Goal: Task Accomplishment & Management: Manage account settings

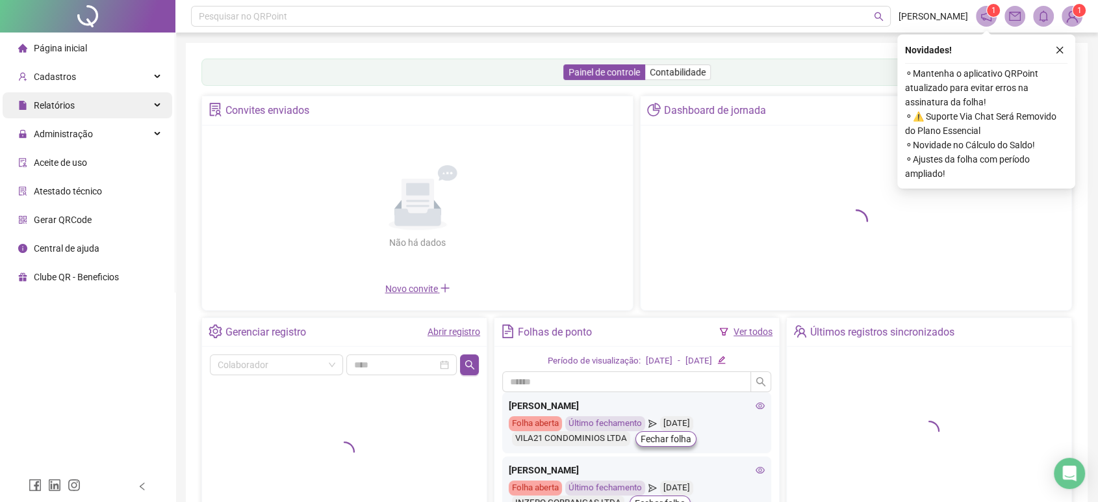
drag, startPoint x: 94, startPoint y: 91, endPoint x: 94, endPoint y: 100, distance: 9.1
click at [94, 91] on ul "Página inicial Cadastros Relatórios Administração Aceite de uso Atestado técnic…" at bounding box center [87, 162] width 175 height 260
click at [94, 100] on div "Relatórios" at bounding box center [88, 105] width 170 height 26
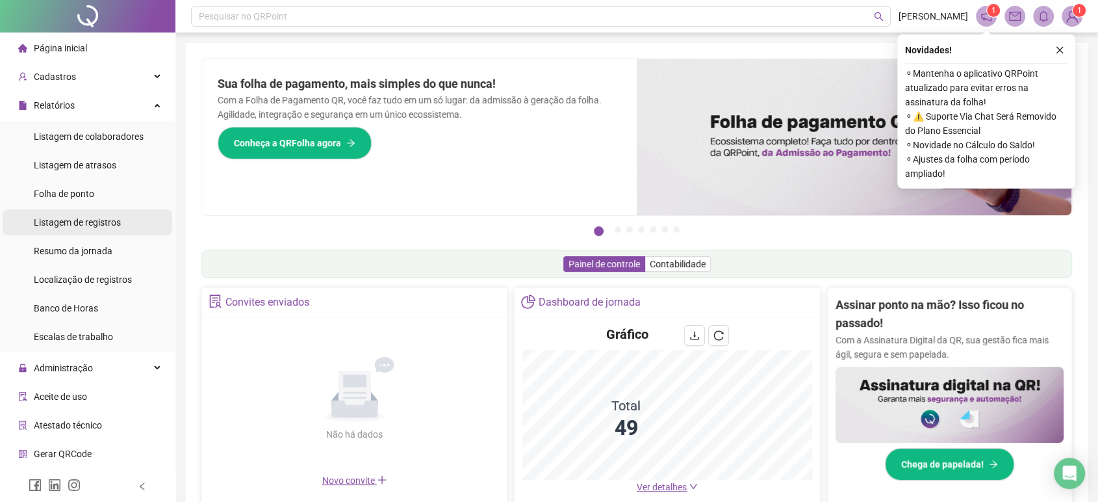
click at [127, 225] on li "Listagem de registros" at bounding box center [88, 222] width 170 height 26
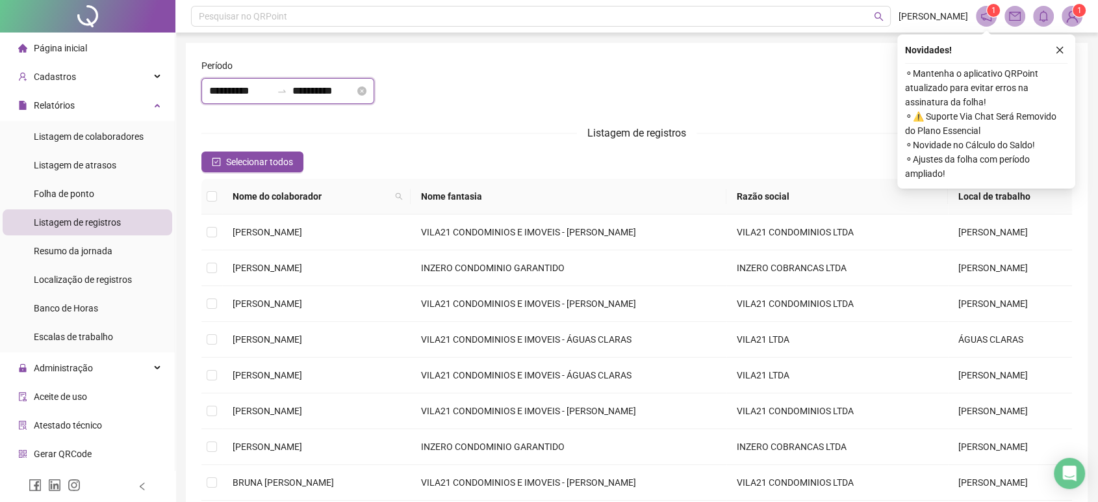
click at [355, 96] on input "**********" at bounding box center [323, 91] width 62 height 16
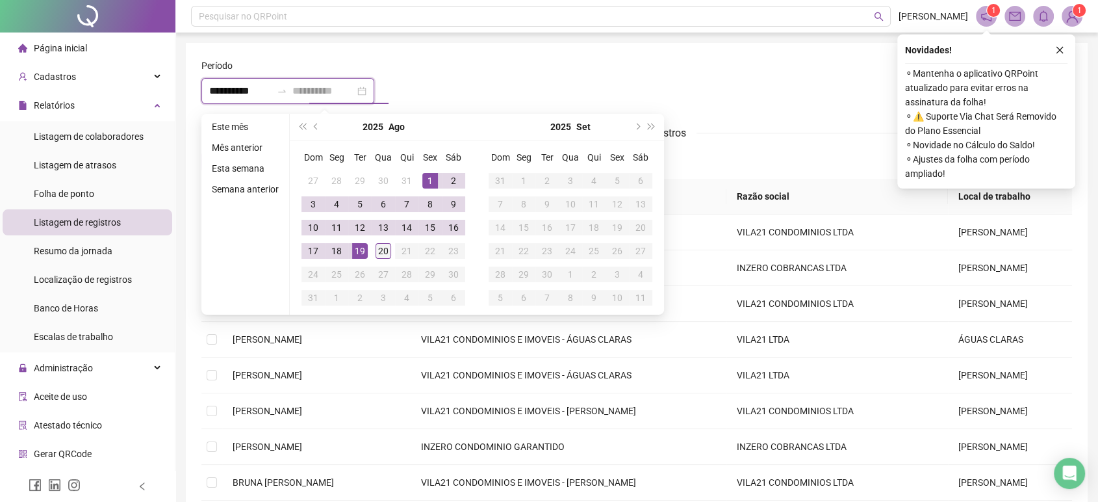
type input "**********"
click at [377, 245] on div "20" at bounding box center [384, 251] width 16 height 16
type input "**********"
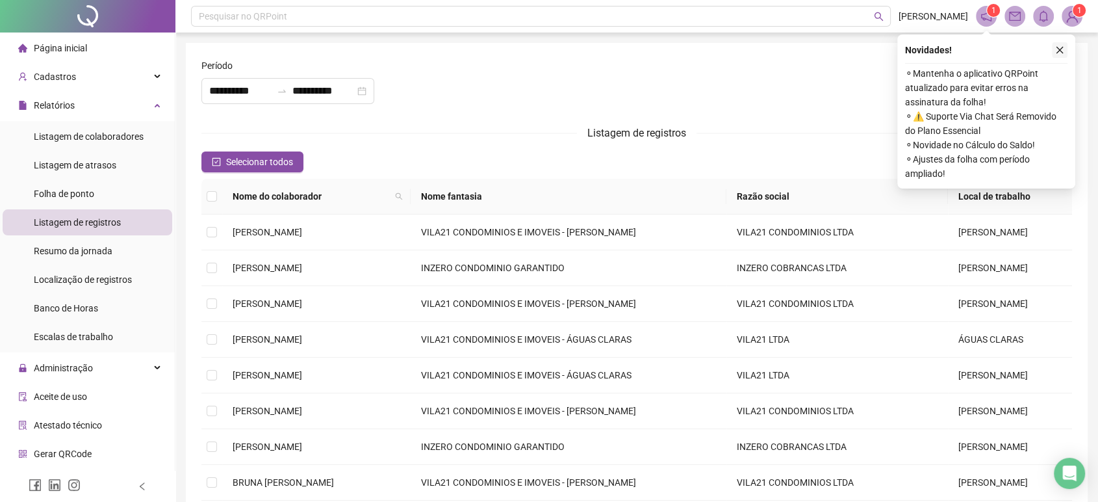
click at [1066, 50] on button "button" at bounding box center [1060, 50] width 16 height 16
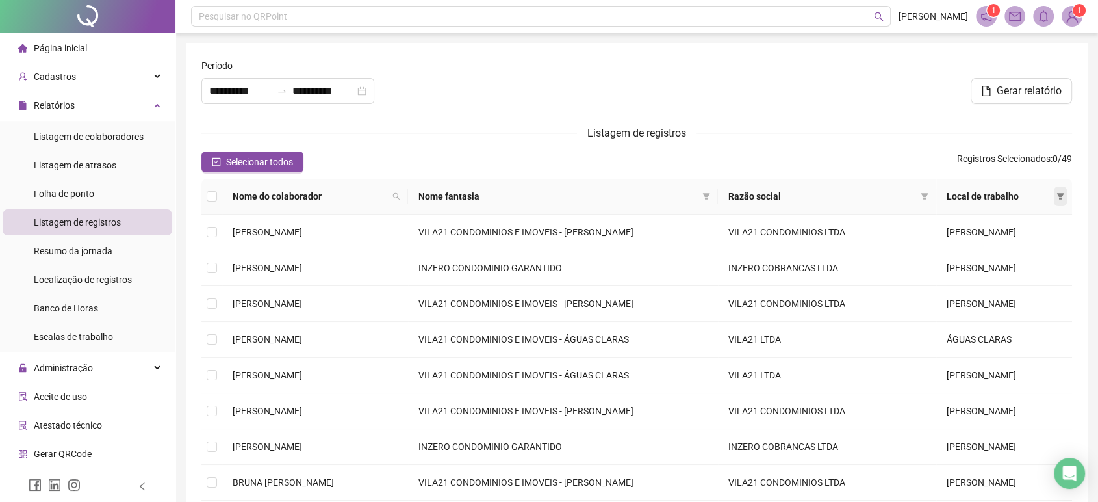
click at [1063, 195] on icon "filter" at bounding box center [1060, 196] width 8 height 8
click at [1014, 229] on li "ÁGUAS CLARAS" at bounding box center [1014, 221] width 101 height 21
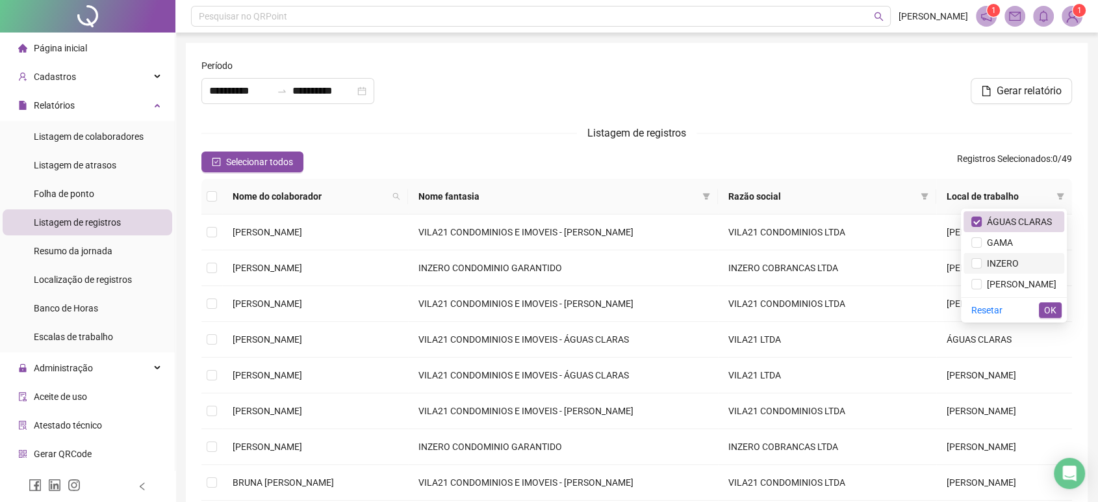
click at [1018, 260] on span "INZERO" at bounding box center [1000, 263] width 37 height 10
click at [1024, 285] on span "VICENTE PIRES" at bounding box center [1019, 284] width 75 height 10
click at [1043, 311] on button "OK" at bounding box center [1050, 310] width 23 height 16
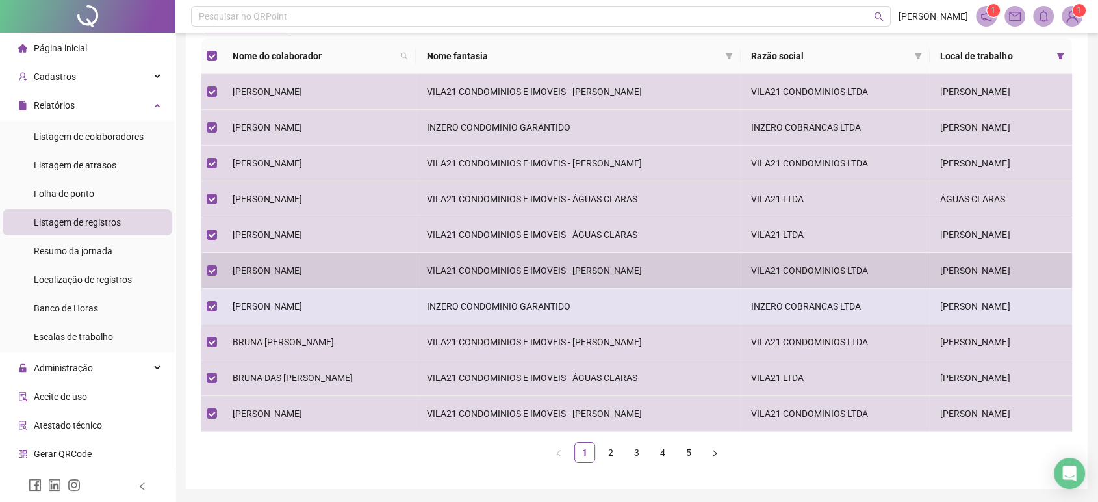
scroll to position [182, 0]
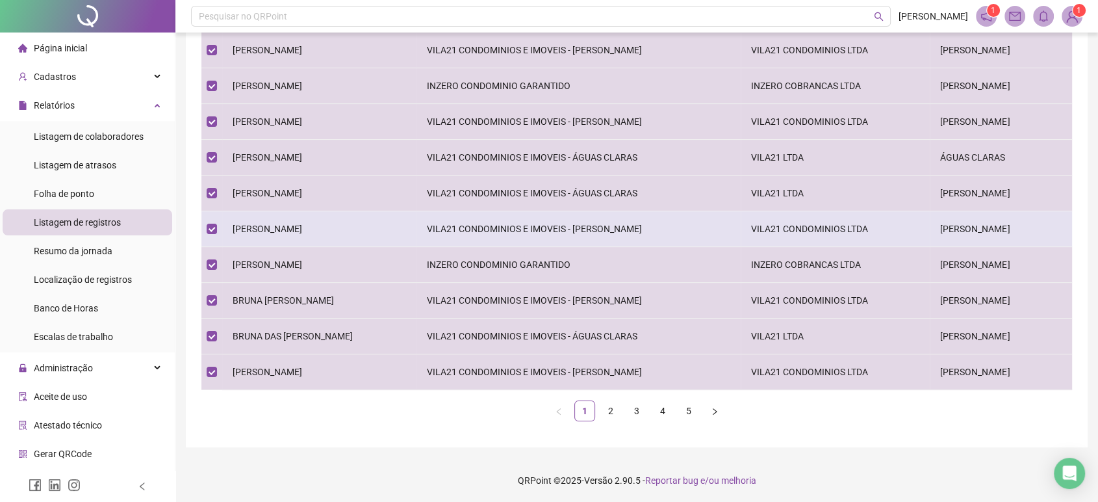
click at [295, 232] on span "ANDREA ALVES DE LIMA" at bounding box center [268, 229] width 70 height 10
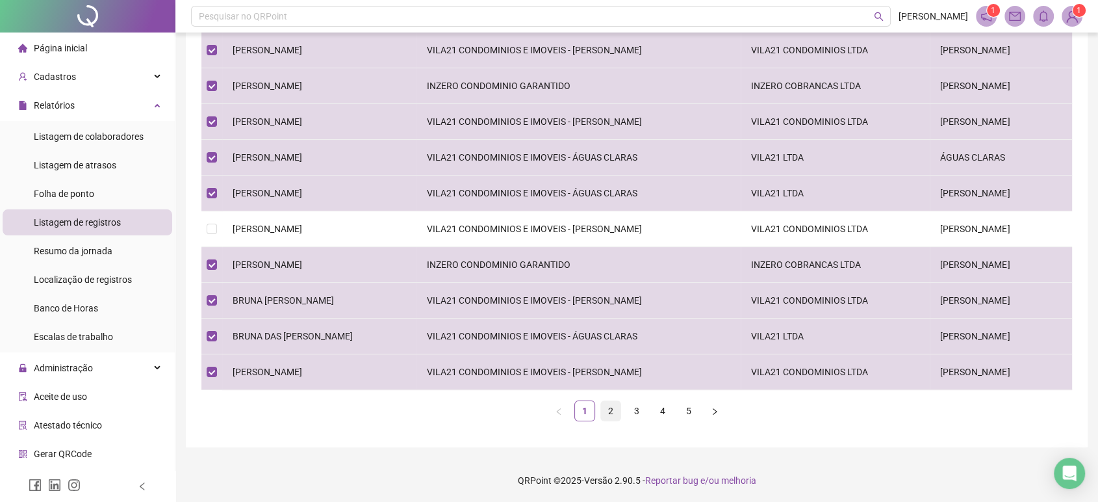
click at [609, 415] on link "2" at bounding box center [610, 410] width 19 height 19
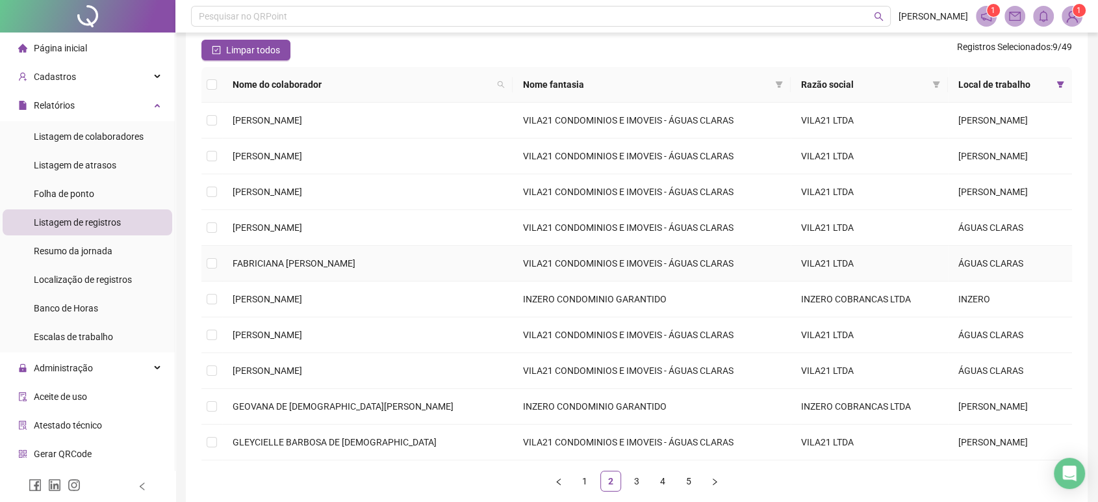
scroll to position [110, 0]
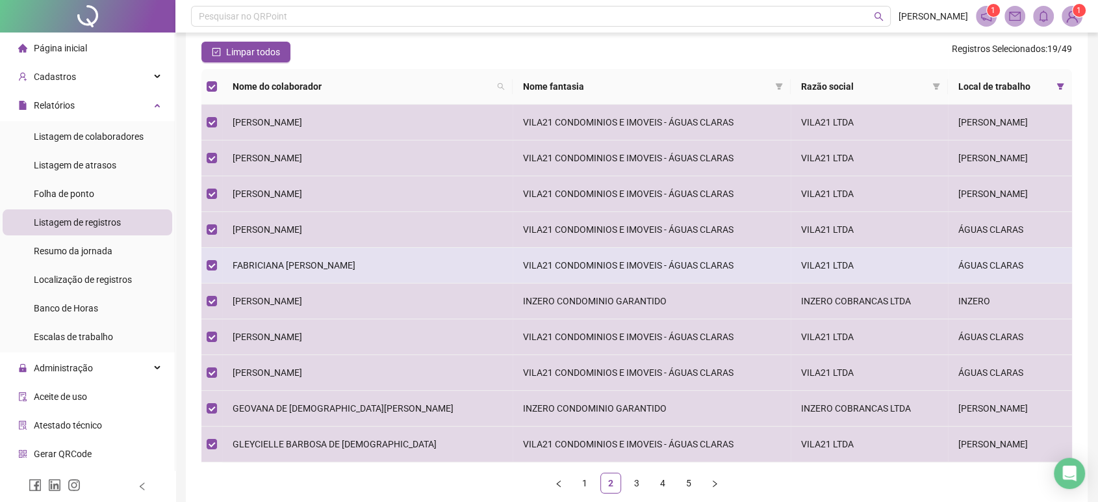
click at [338, 252] on td "FABRICIANA BRITO SOARES LAUNÉ" at bounding box center [367, 266] width 290 height 36
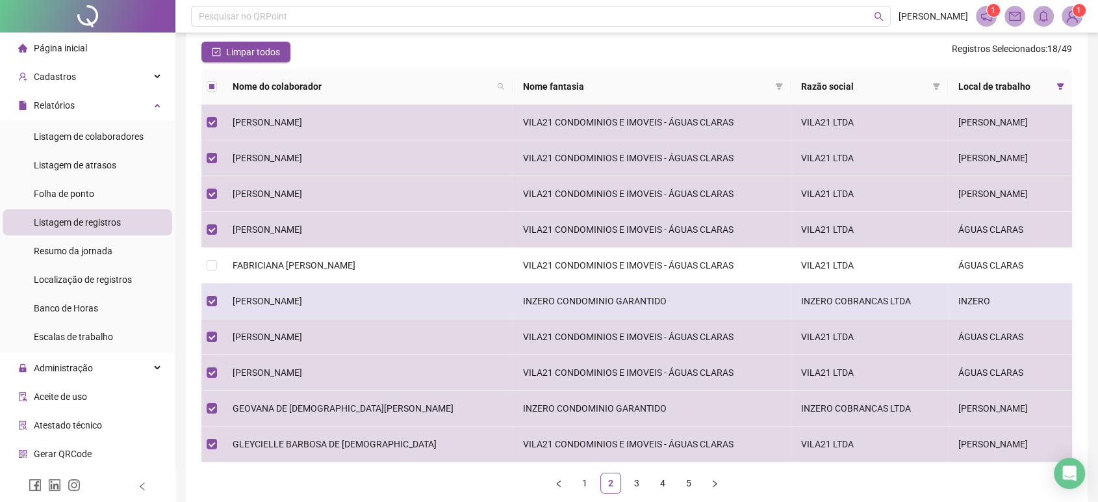
click at [329, 307] on td "FREDERICO DOS SANTOS DA COSTA" at bounding box center [367, 301] width 290 height 36
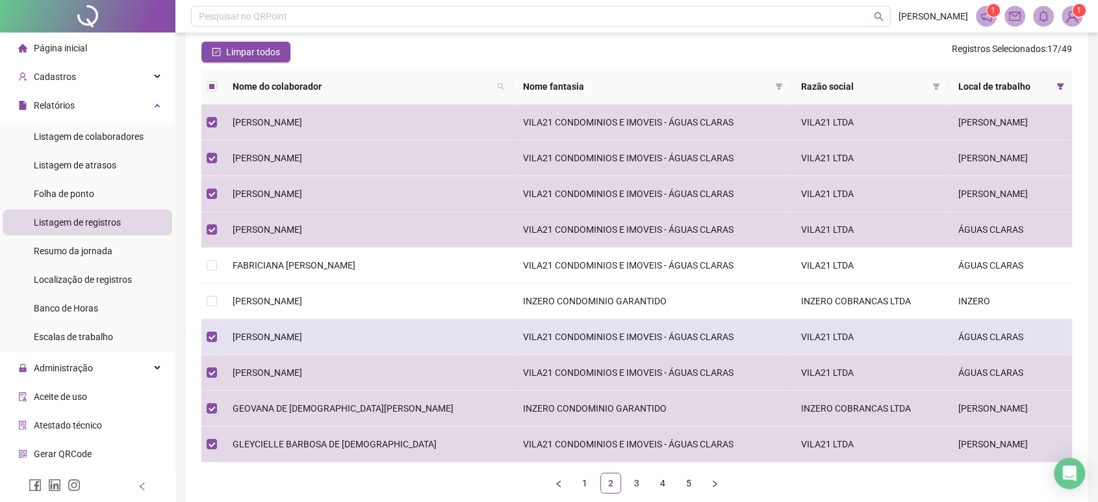
click at [324, 342] on td "GABRIEL ALVES SIQUEIRA" at bounding box center [367, 337] width 290 height 36
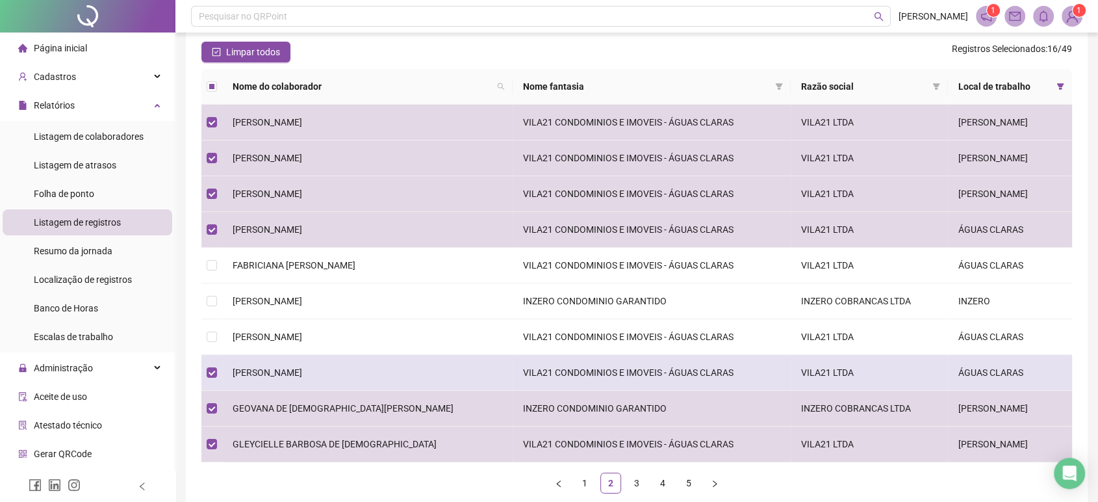
click at [390, 378] on td "GABRIEL ANTONIO SOARES DOS SANTOS" at bounding box center [367, 373] width 290 height 36
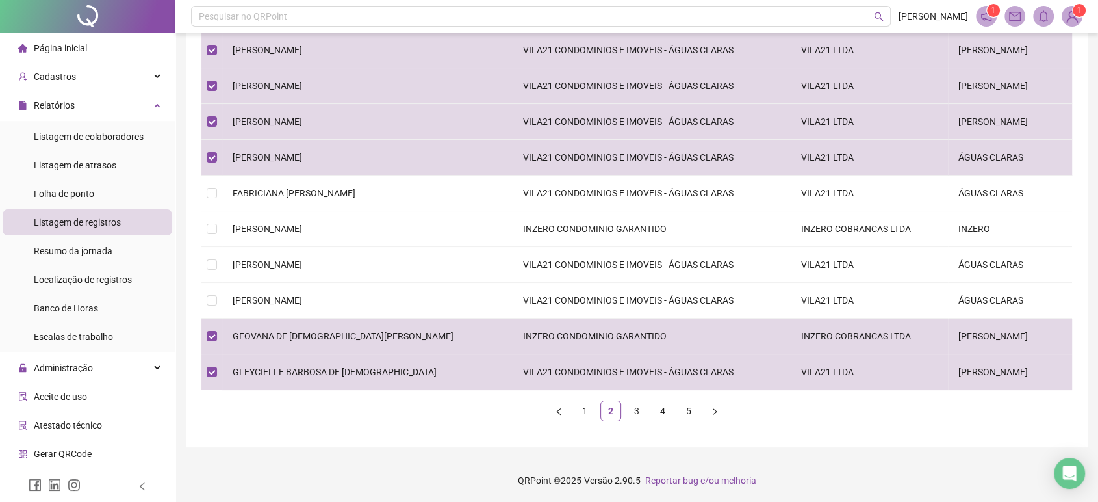
scroll to position [182, 0]
click at [633, 411] on link "3" at bounding box center [636, 410] width 19 height 19
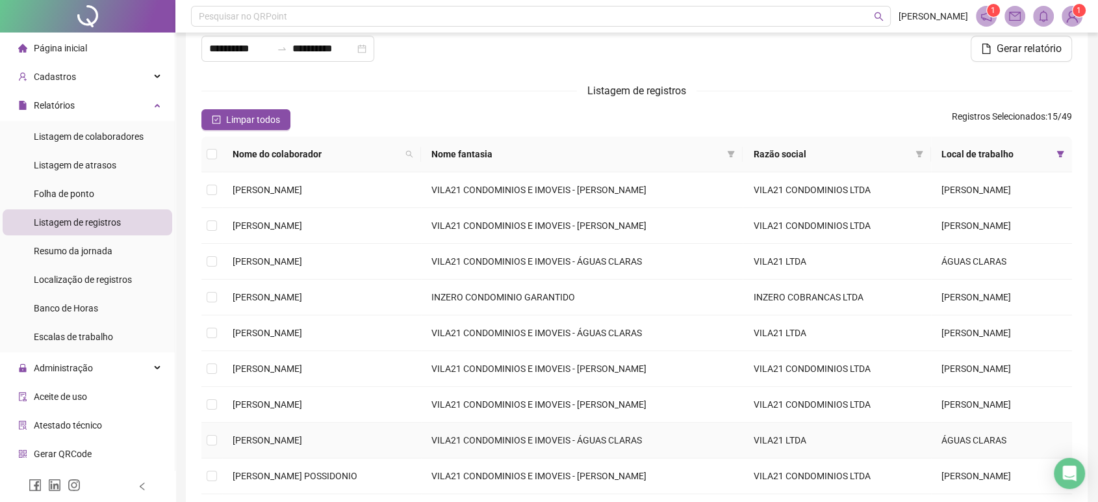
scroll to position [38, 0]
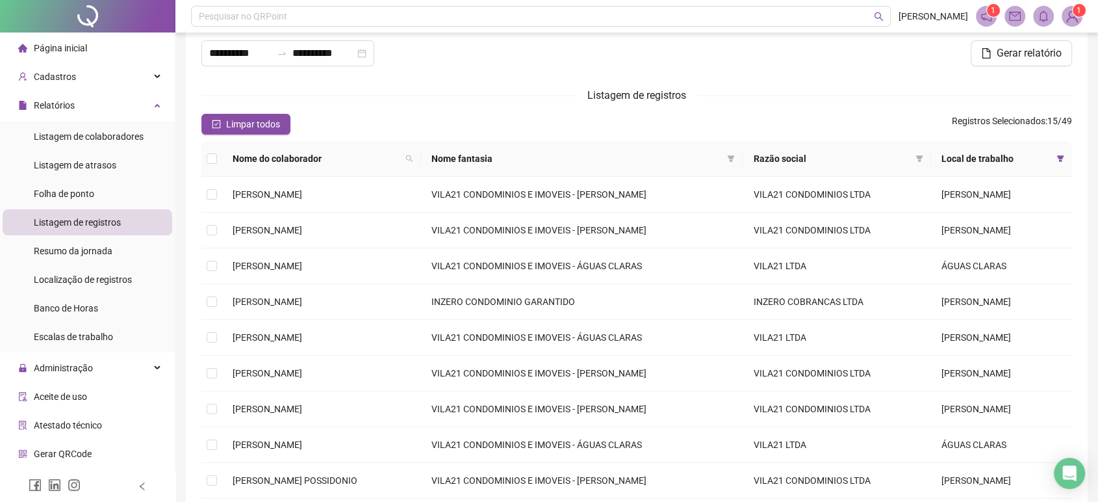
click at [218, 159] on th at bounding box center [211, 159] width 21 height 36
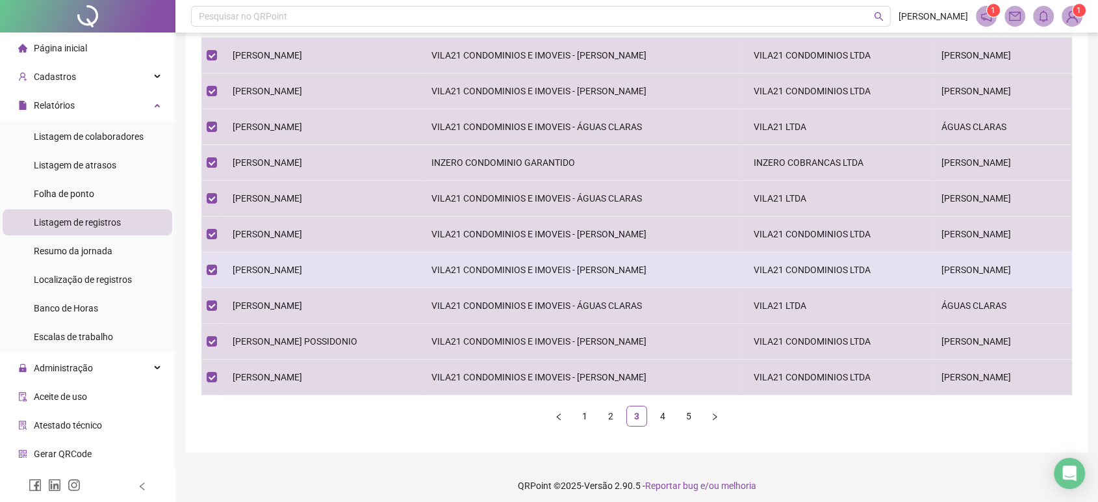
scroll to position [182, 0]
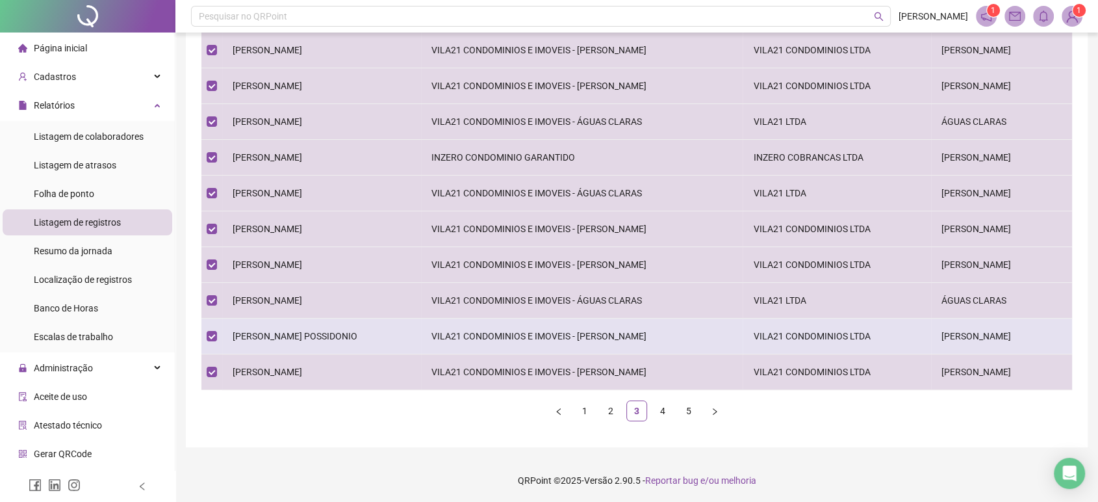
click at [313, 319] on td "LUCAS ALBUQUERQUE MEDEIROS POSSIDONIO" at bounding box center [321, 336] width 199 height 36
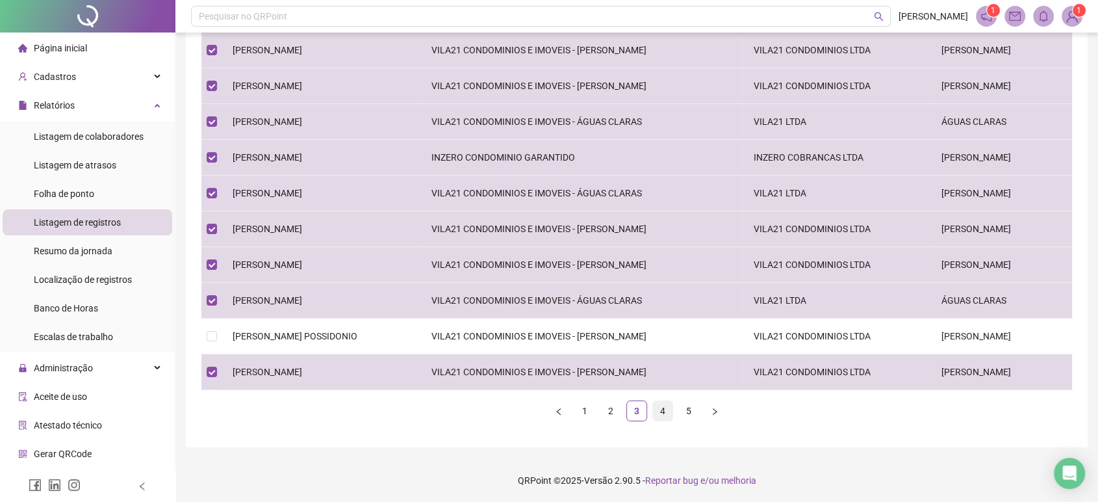
click at [660, 411] on link "4" at bounding box center [662, 410] width 19 height 19
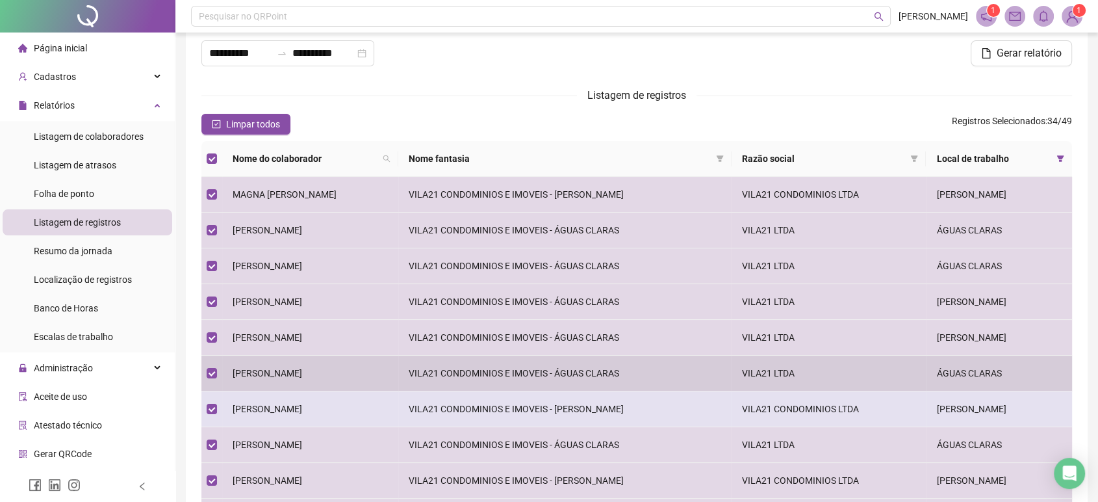
scroll to position [110, 0]
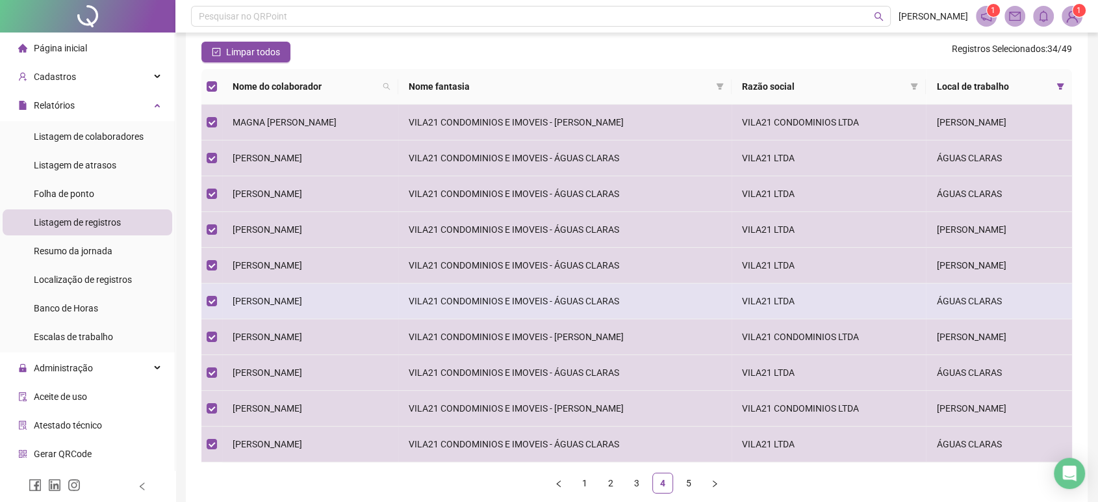
click at [338, 290] on td "RAFAEL DA COSTA SILVA" at bounding box center [310, 301] width 176 height 36
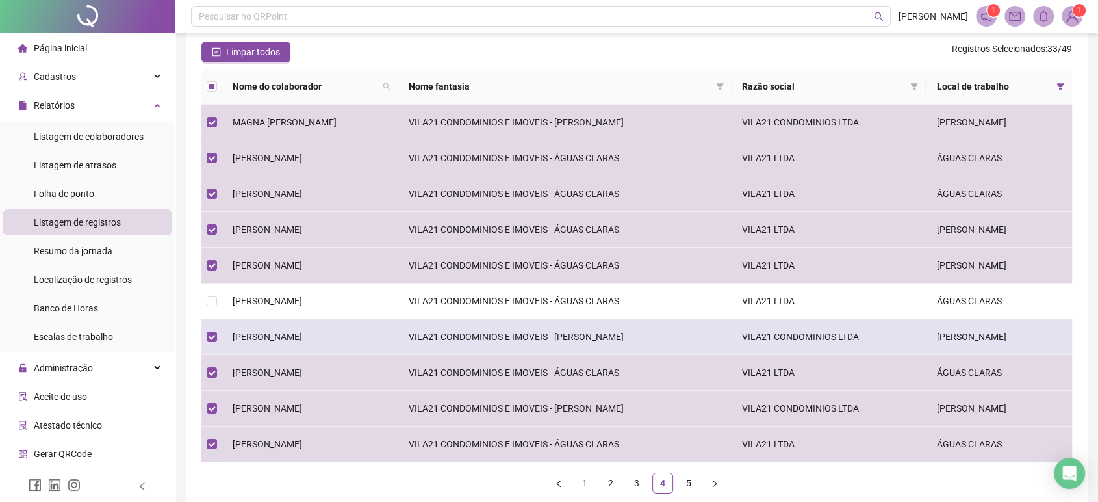
click at [334, 326] on td "RALF GAITE" at bounding box center [310, 337] width 176 height 36
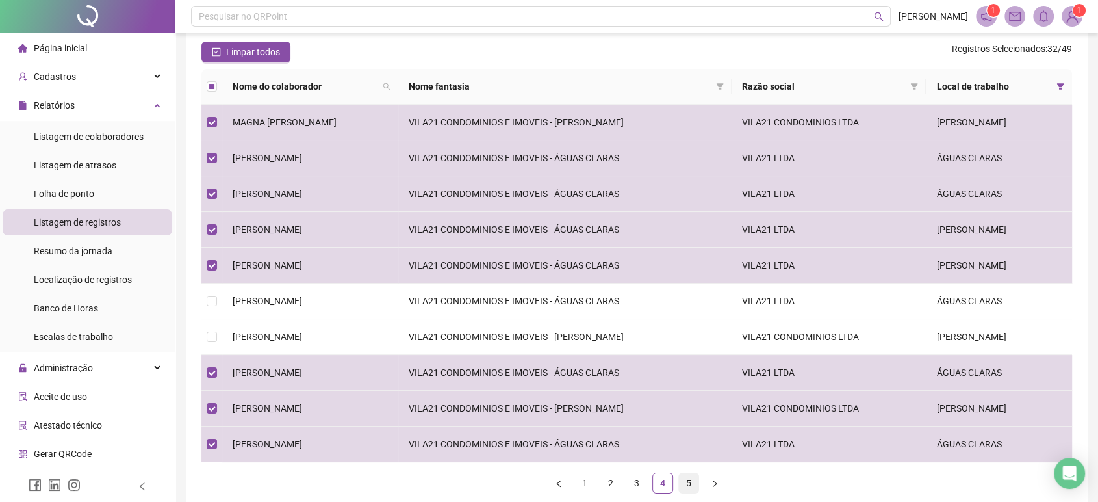
click at [681, 482] on link "5" at bounding box center [688, 482] width 19 height 19
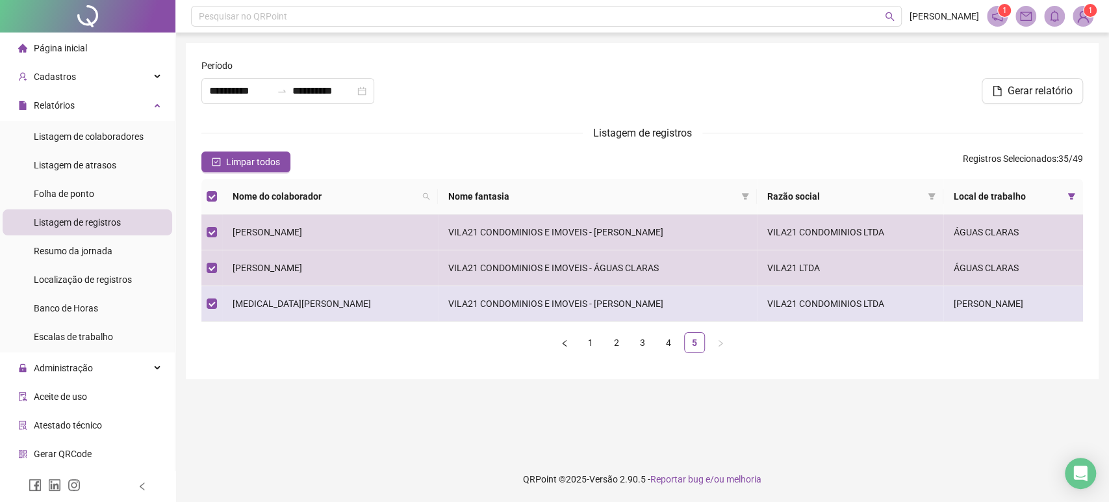
click at [279, 298] on span "YASMIN PAULINO DE OLIVEIRA" at bounding box center [302, 303] width 138 height 10
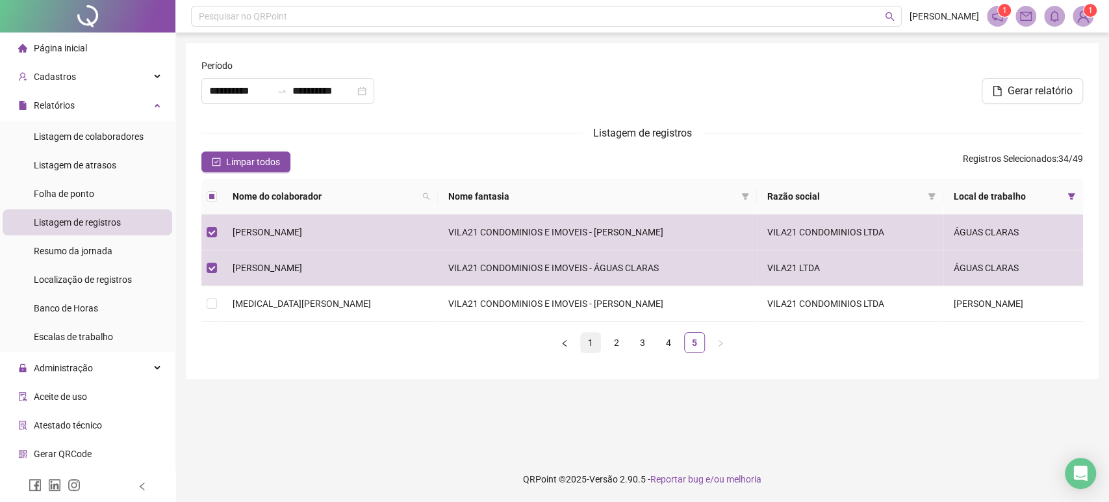
click at [593, 342] on link "1" at bounding box center [590, 342] width 19 height 19
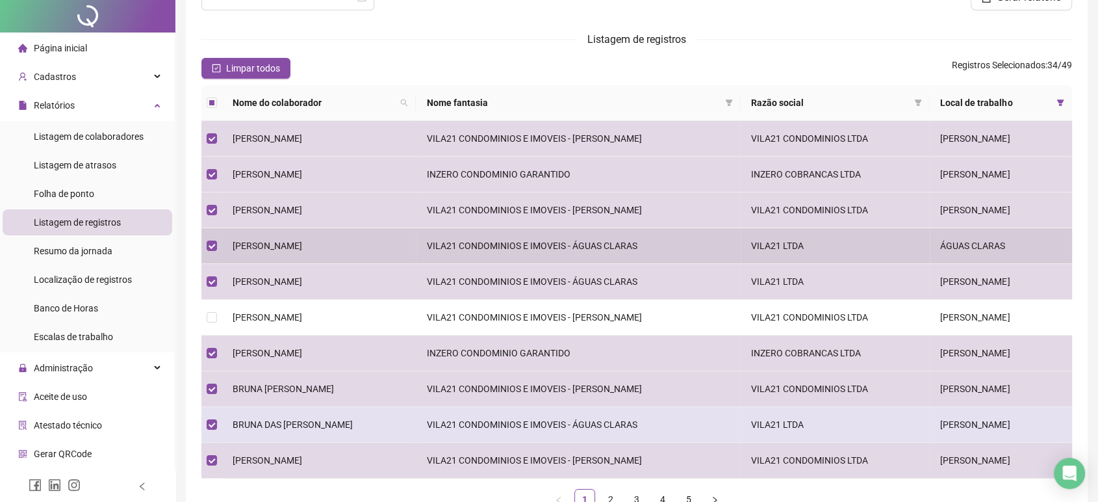
scroll to position [182, 0]
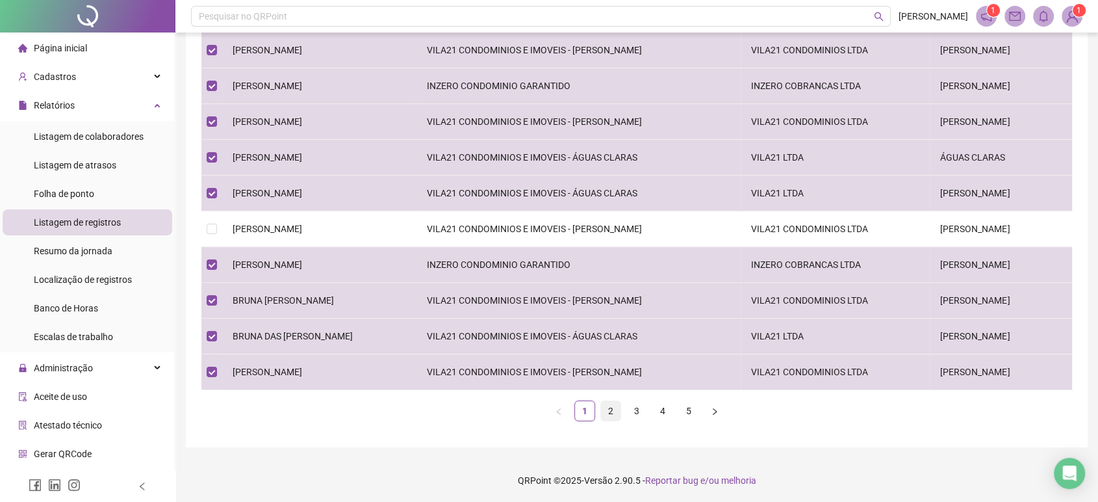
click at [606, 411] on link "2" at bounding box center [610, 410] width 19 height 19
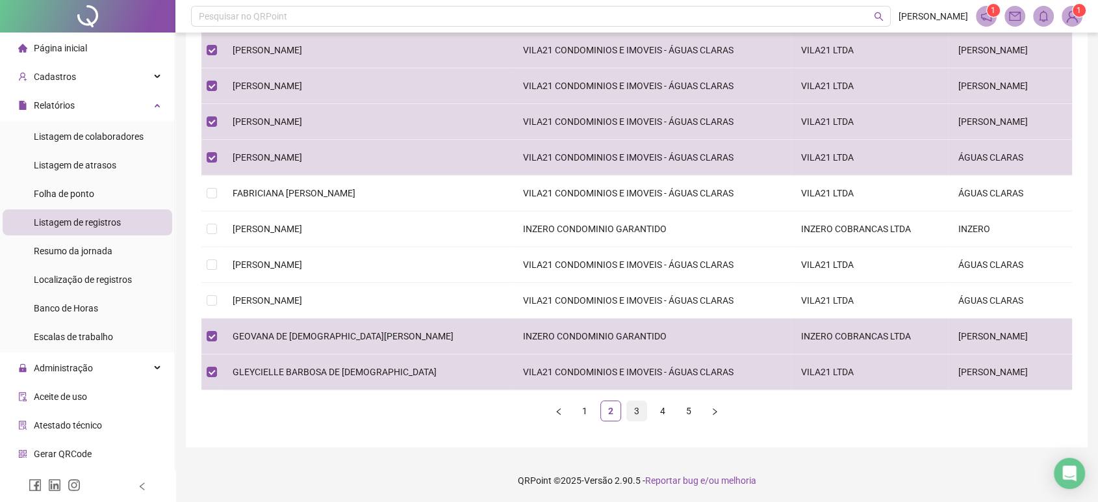
click at [639, 420] on li "3" at bounding box center [636, 410] width 21 height 21
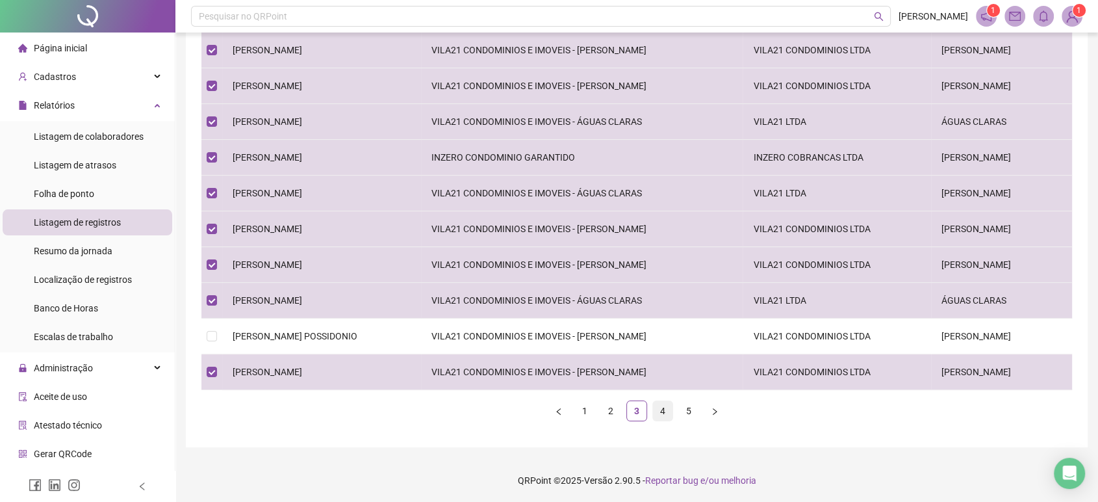
click at [659, 411] on link "4" at bounding box center [662, 410] width 19 height 19
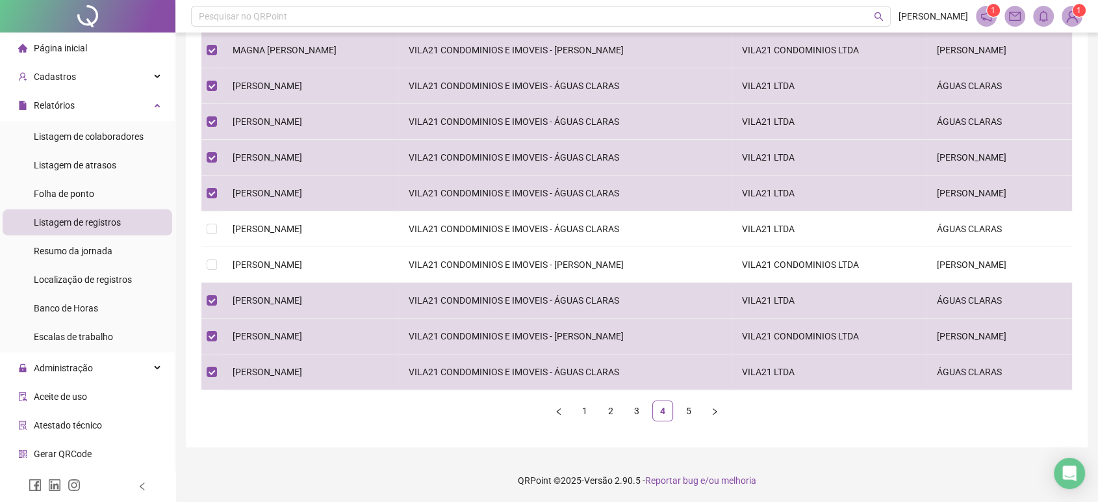
click at [682, 410] on link "5" at bounding box center [688, 410] width 19 height 19
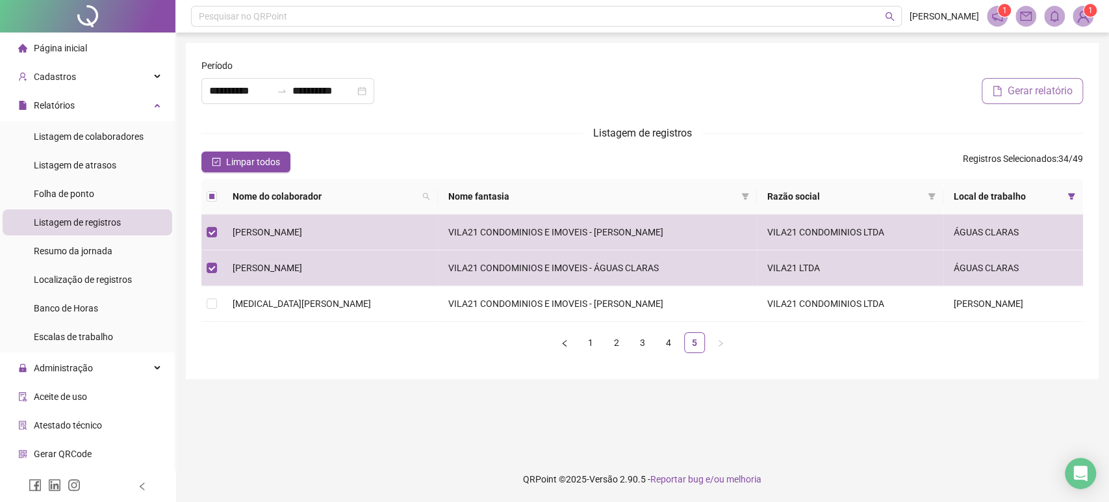
click at [1035, 101] on button "Gerar relatório" at bounding box center [1032, 91] width 101 height 26
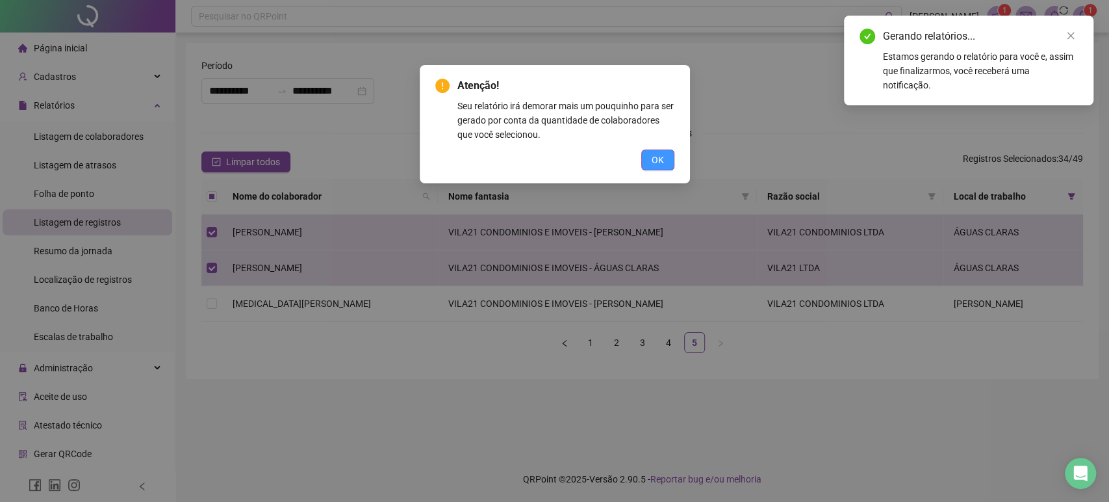
click at [650, 164] on button "OK" at bounding box center [657, 159] width 33 height 21
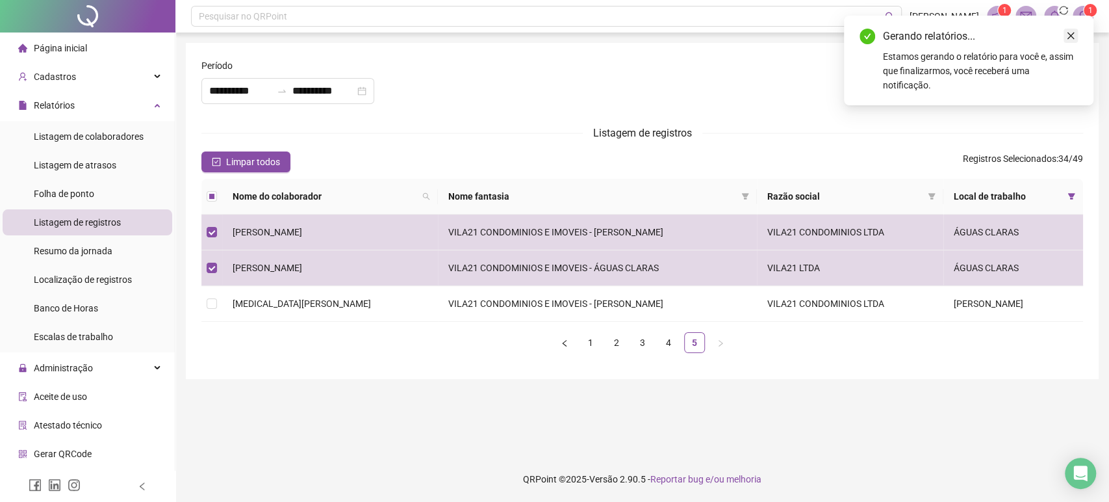
click at [1071, 36] on icon "close" at bounding box center [1071, 35] width 7 height 7
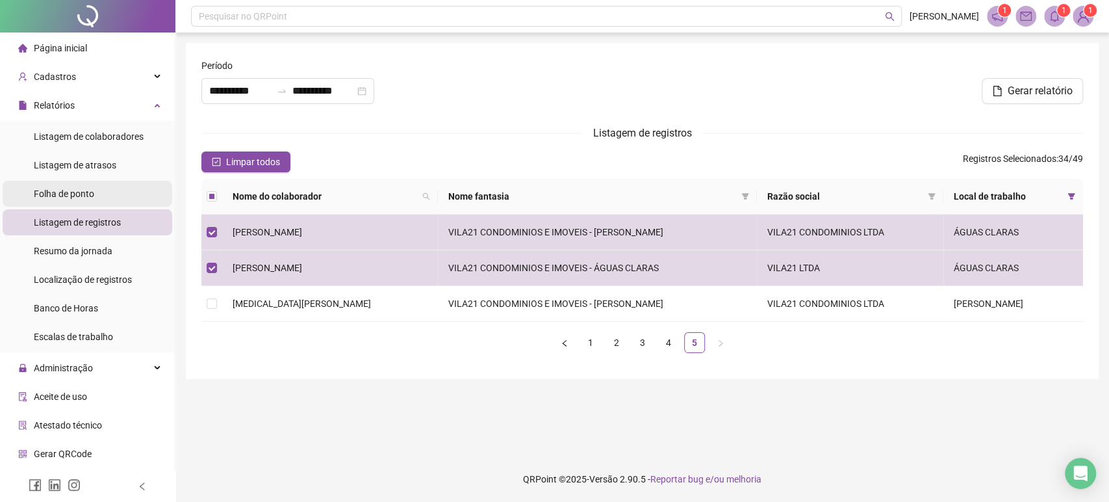
click at [127, 186] on li "Folha de ponto" at bounding box center [88, 194] width 170 height 26
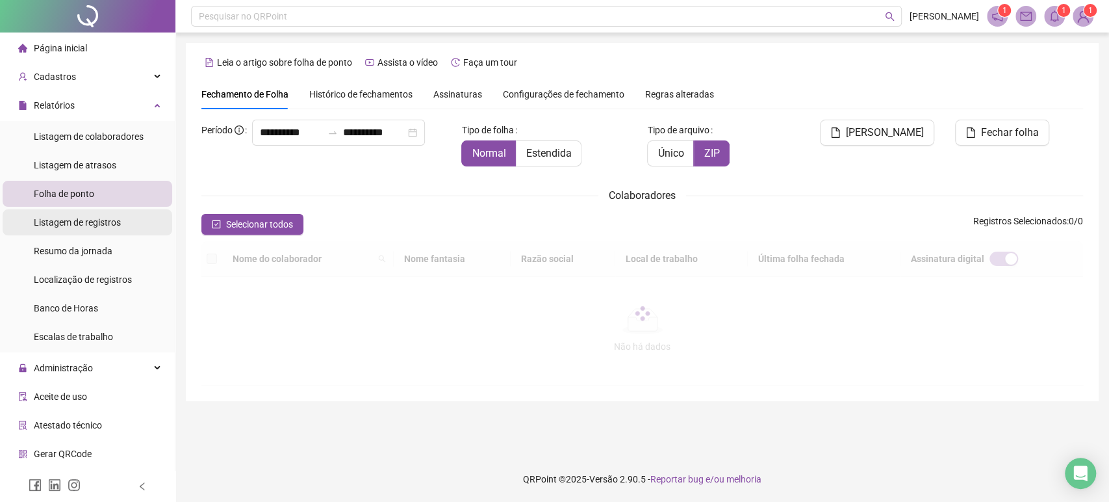
click at [122, 224] on li "Listagem de registros" at bounding box center [88, 222] width 170 height 26
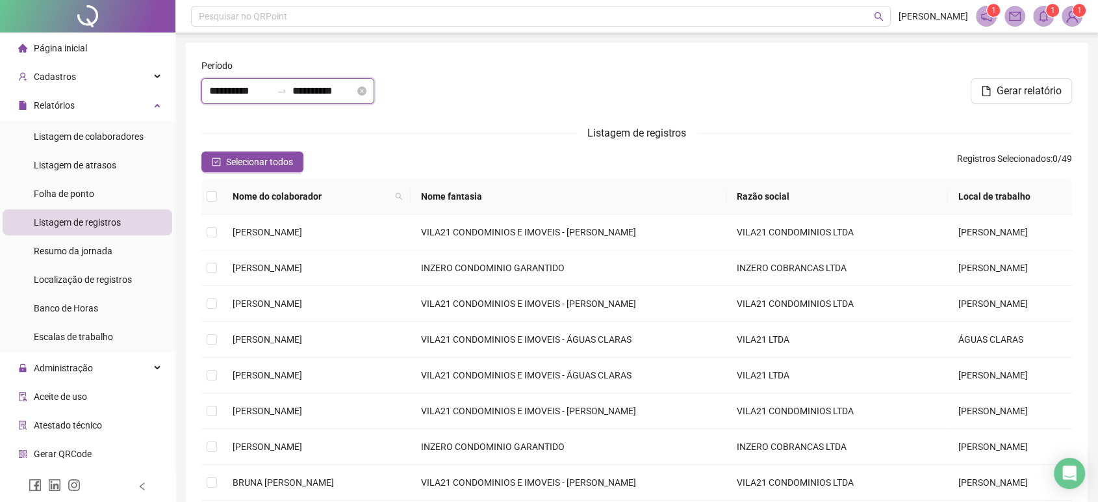
click at [335, 94] on input "**********" at bounding box center [323, 91] width 62 height 16
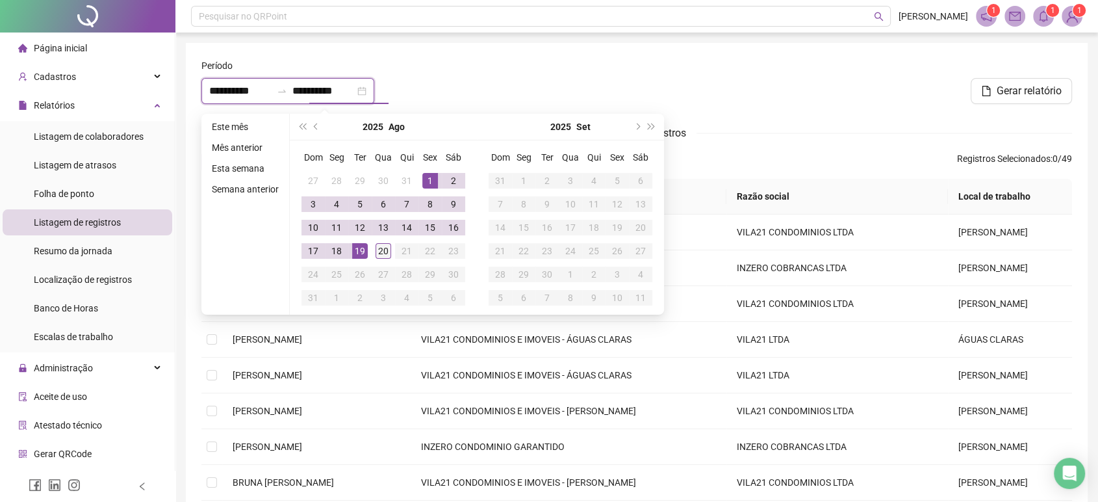
type input "**********"
click at [389, 249] on div "20" at bounding box center [384, 251] width 16 height 16
click at [387, 249] on div "20" at bounding box center [384, 251] width 16 height 16
type input "**********"
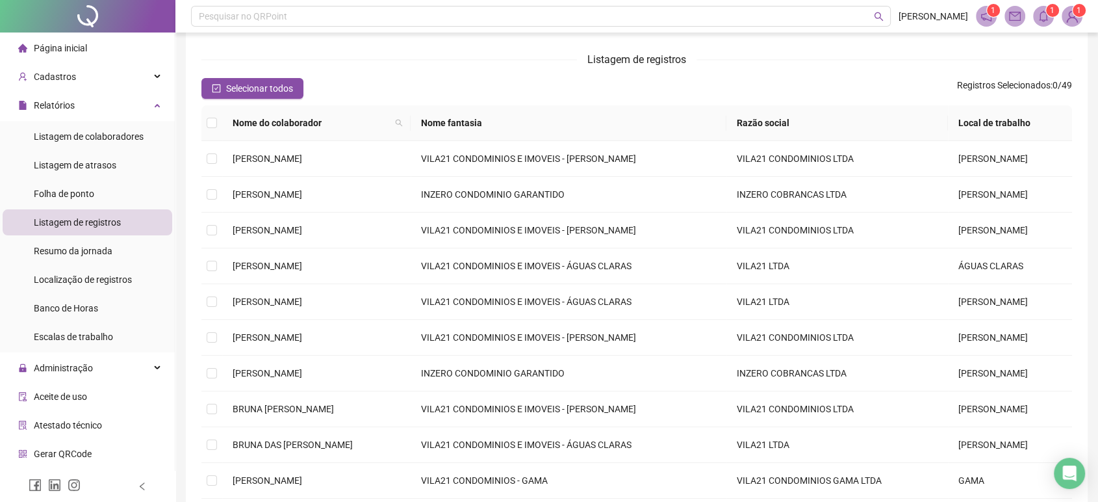
scroll to position [72, 0]
click at [1078, 120] on div "**********" at bounding box center [637, 264] width 902 height 586
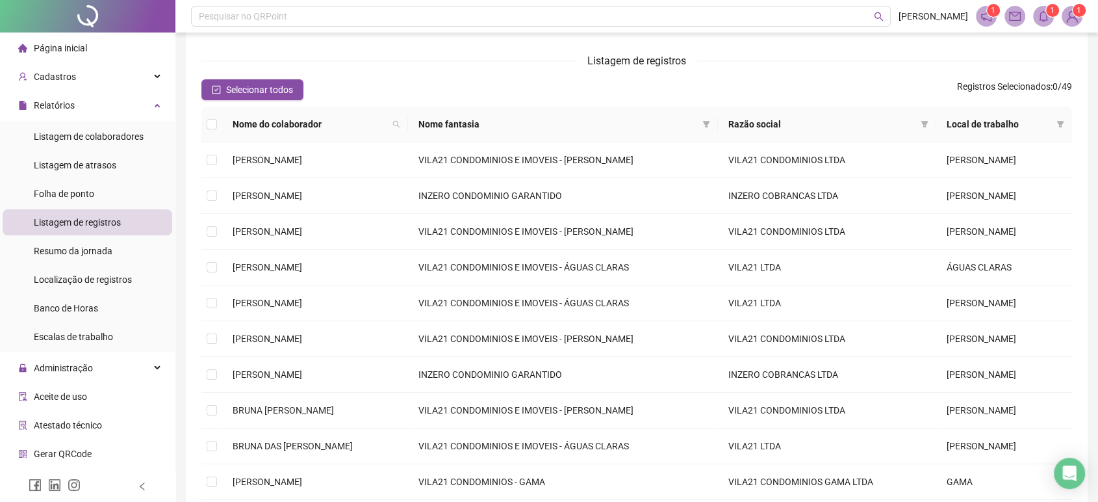
click at [1055, 120] on span at bounding box center [1060, 123] width 13 height 19
click at [1023, 178] on li "GAMA" at bounding box center [1014, 170] width 101 height 21
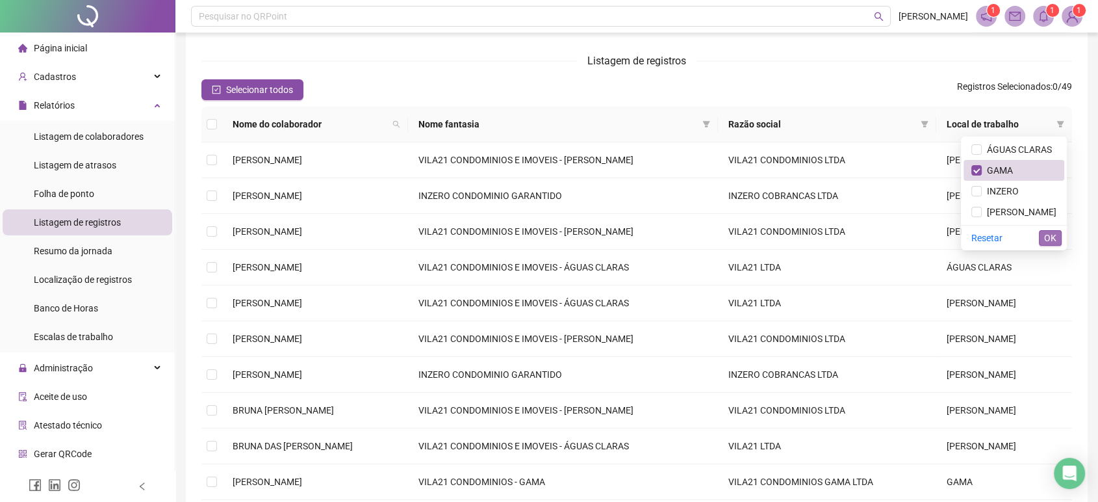
click at [1052, 242] on span "OK" at bounding box center [1050, 238] width 12 height 14
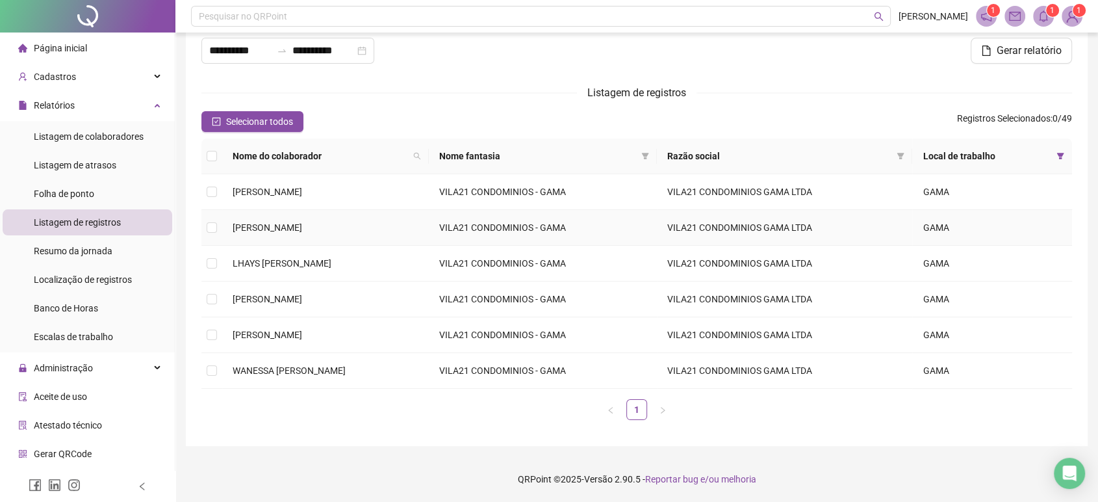
scroll to position [40, 0]
click at [220, 162] on th at bounding box center [211, 157] width 21 height 36
click at [220, 157] on th at bounding box center [211, 157] width 21 height 36
click at [219, 157] on th at bounding box center [211, 157] width 21 height 36
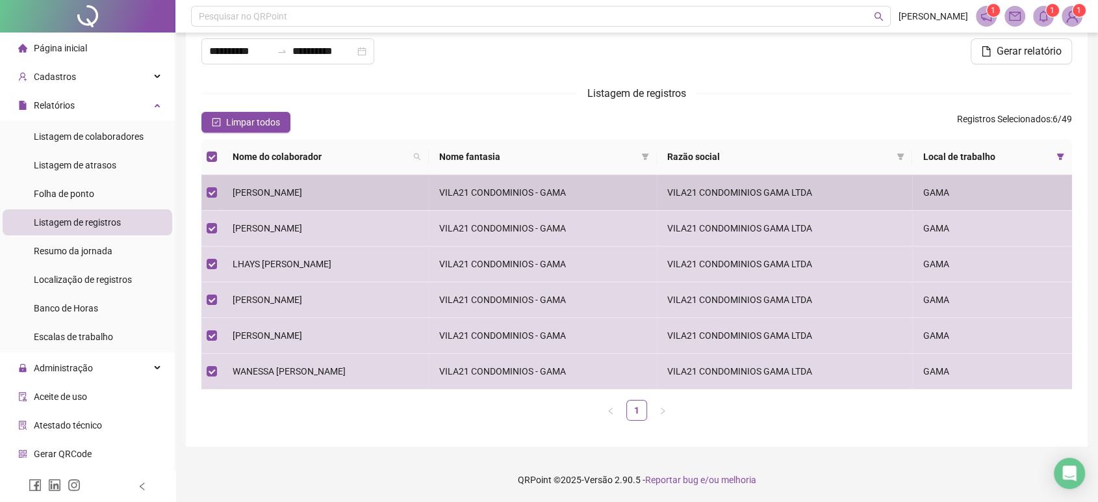
drag, startPoint x: 231, startPoint y: 189, endPoint x: 309, endPoint y: 162, distance: 82.6
click at [231, 190] on td "CLAUDIO LUIZ PEREIRA BORGES" at bounding box center [325, 193] width 207 height 36
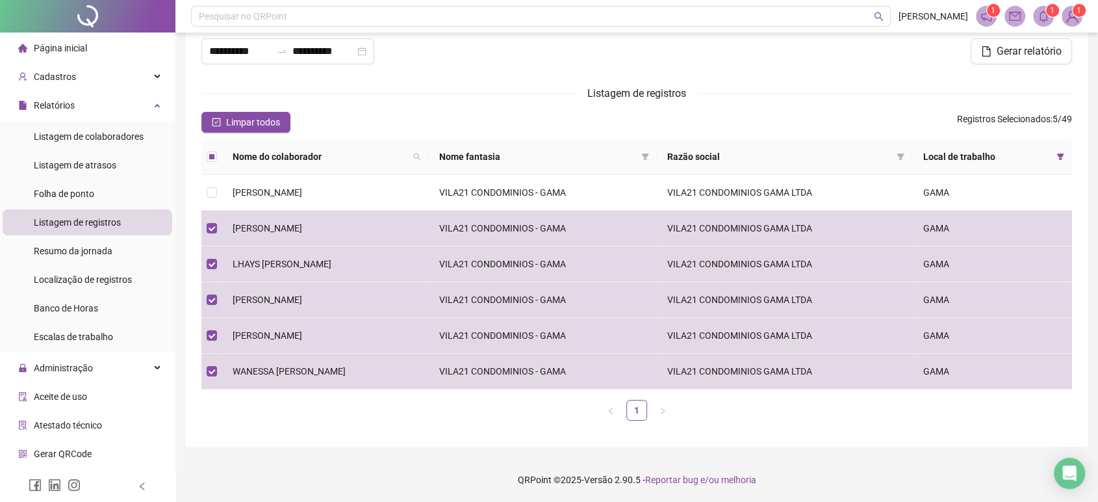
click at [1005, 66] on div "Gerar relatório" at bounding box center [931, 47] width 294 height 56
click at [997, 58] on span "Gerar relatório" at bounding box center [1029, 52] width 65 height 16
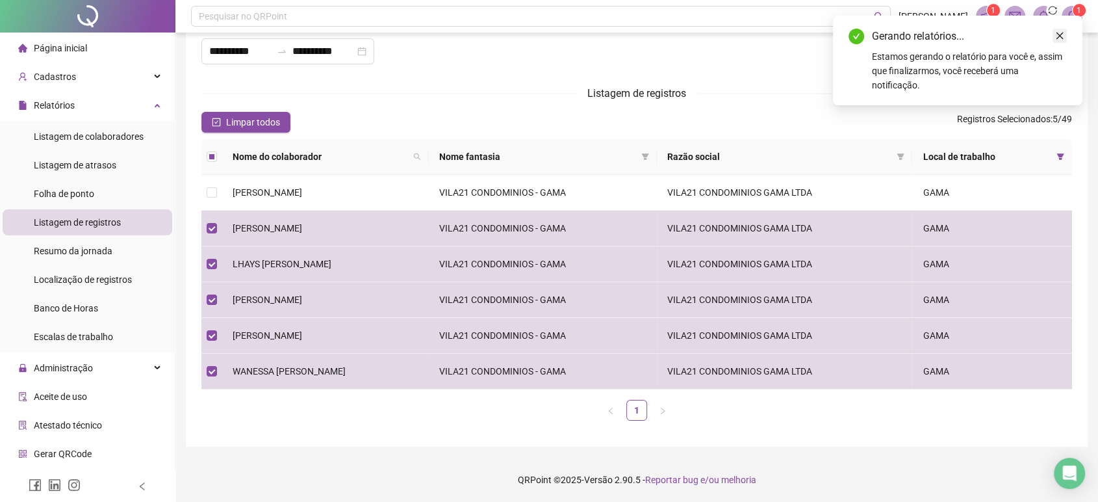
click at [1063, 38] on icon "close" at bounding box center [1059, 35] width 9 height 9
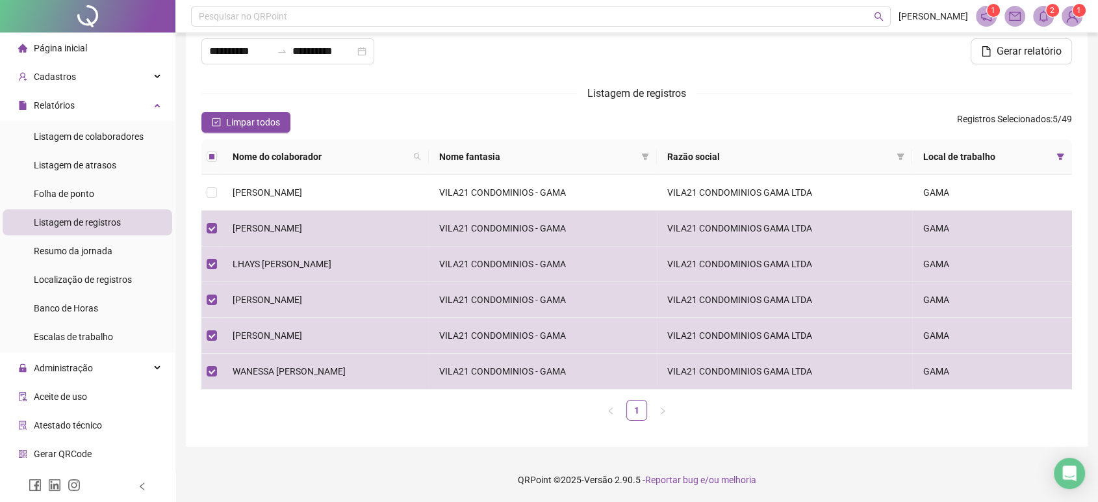
click at [73, 8] on div at bounding box center [87, 16] width 175 height 32
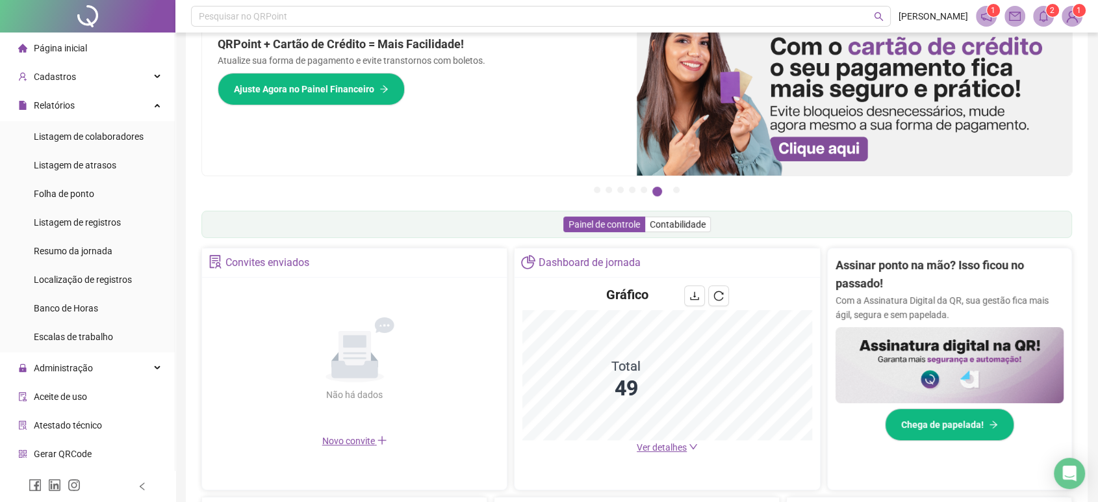
drag, startPoint x: 86, startPoint y: 17, endPoint x: 93, endPoint y: 1, distance: 17.5
click at [86, 17] on div at bounding box center [87, 16] width 175 height 32
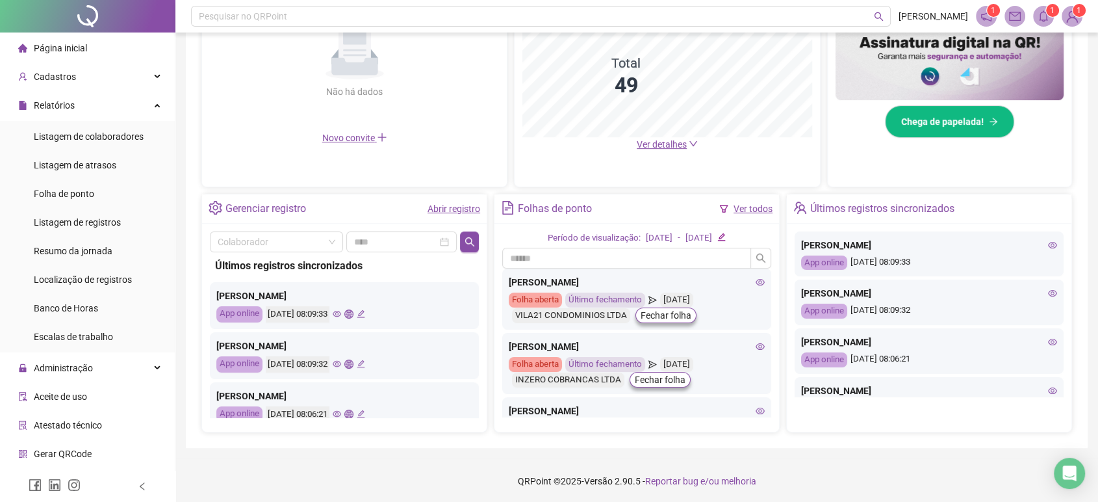
scroll to position [343, 0]
click at [98, 277] on span "Localização de registros" at bounding box center [83, 279] width 98 height 10
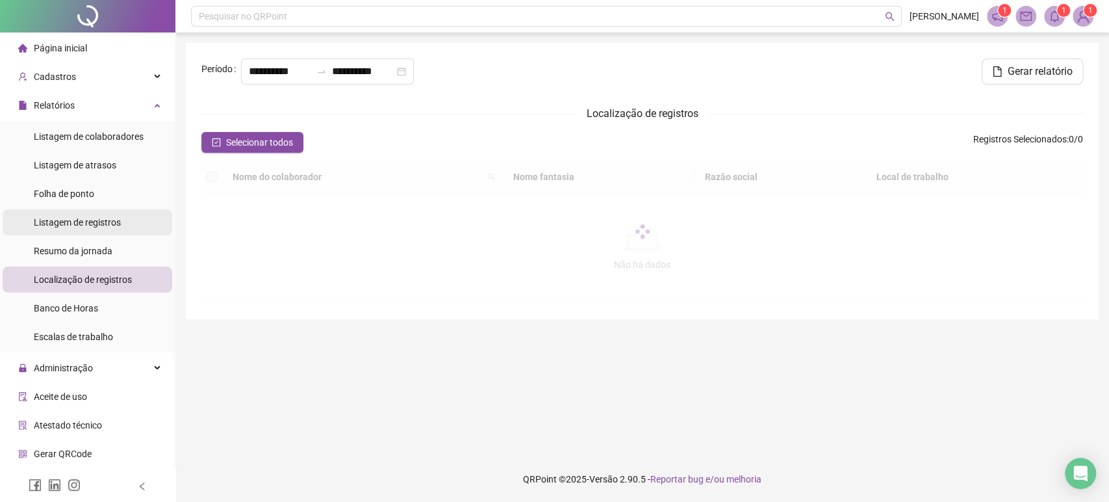
click at [93, 231] on div "Listagem de registros" at bounding box center [77, 222] width 87 height 26
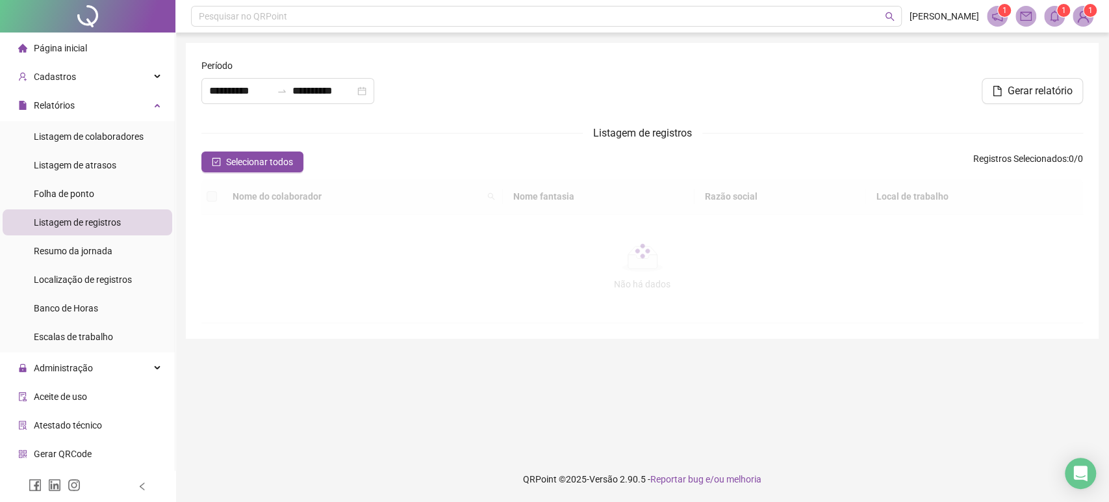
type input "**********"
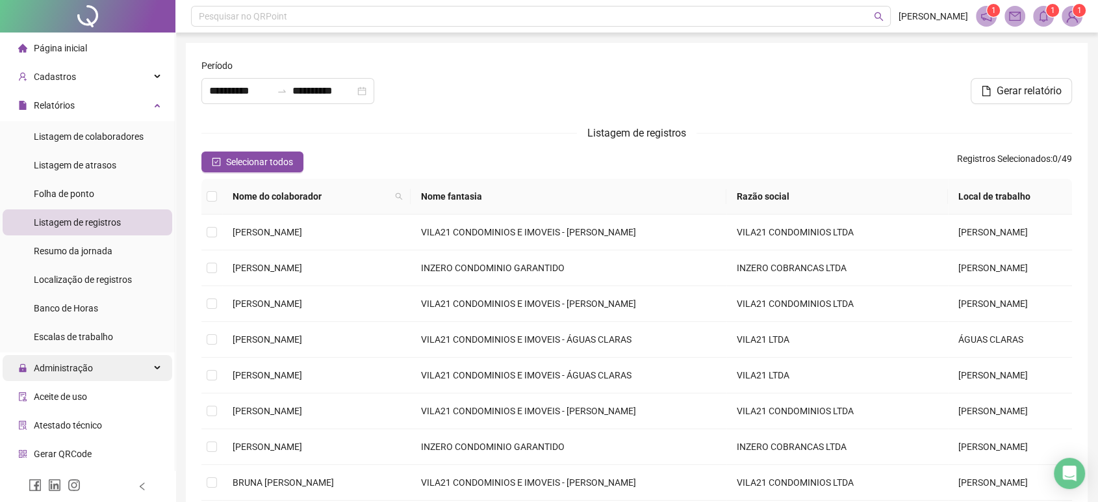
click at [110, 377] on div "Administração" at bounding box center [88, 368] width 170 height 26
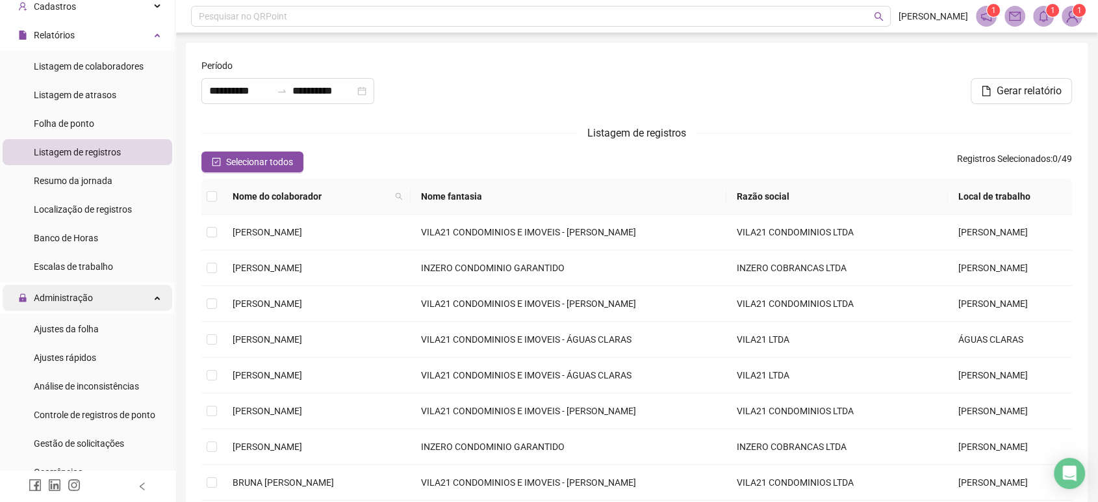
scroll to position [72, 0]
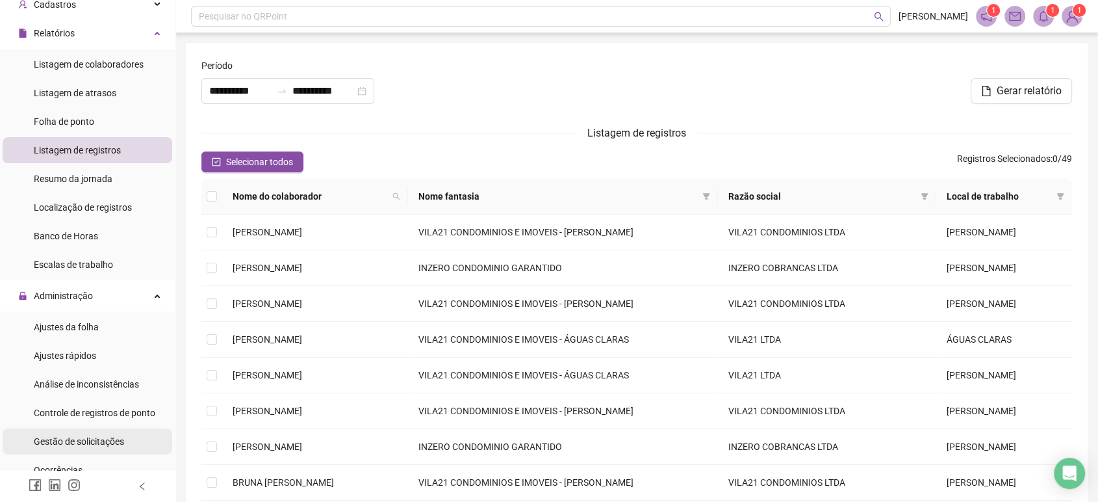
click at [99, 437] on span "Gestão de solicitações" at bounding box center [79, 441] width 90 height 10
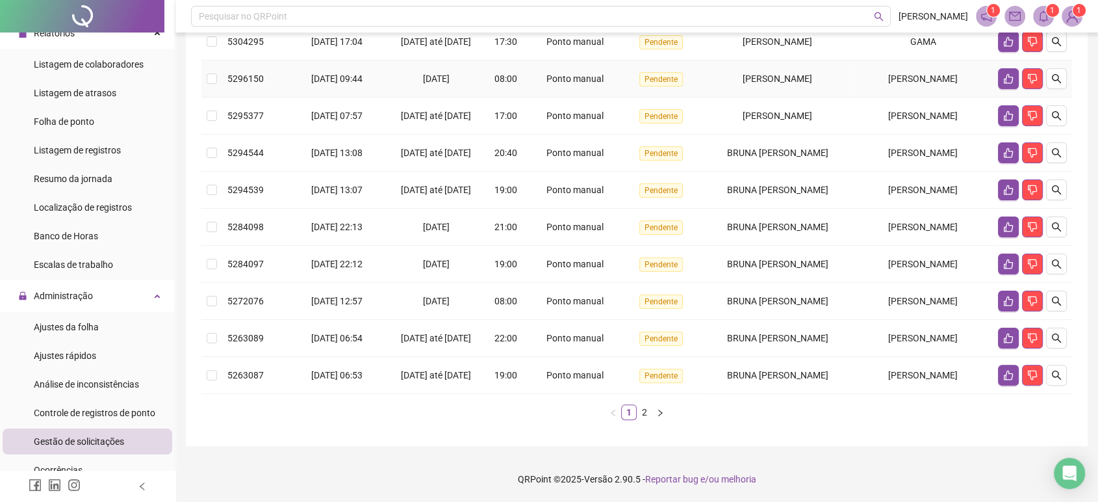
scroll to position [288, 0]
click at [645, 419] on link "2" at bounding box center [644, 412] width 14 height 14
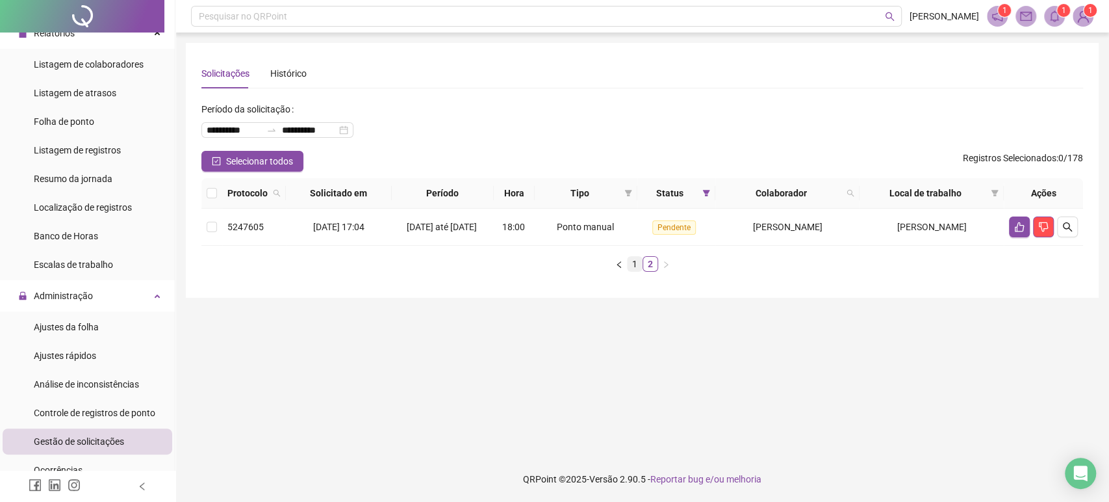
click at [635, 271] on link "1" at bounding box center [635, 264] width 14 height 14
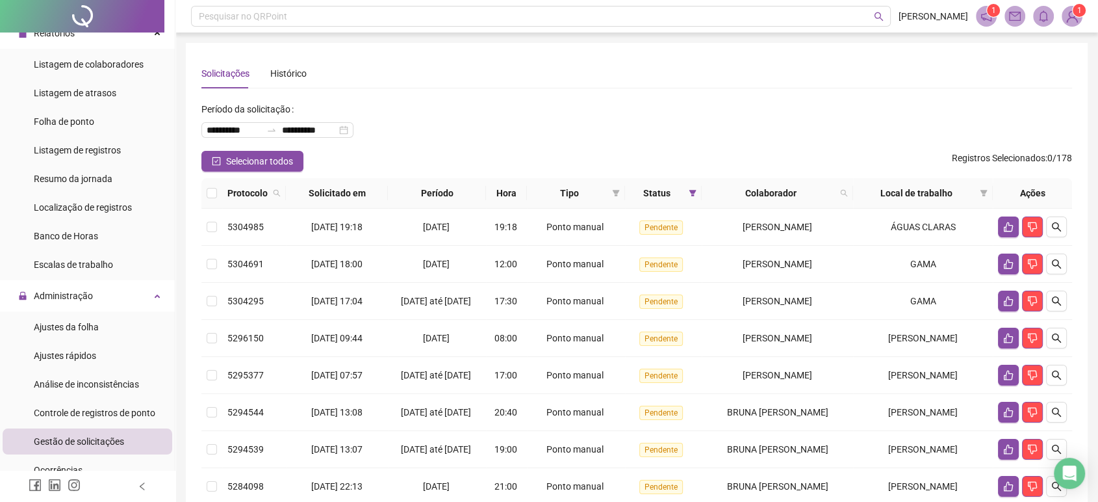
click at [97, 1] on div at bounding box center [82, 16] width 164 height 32
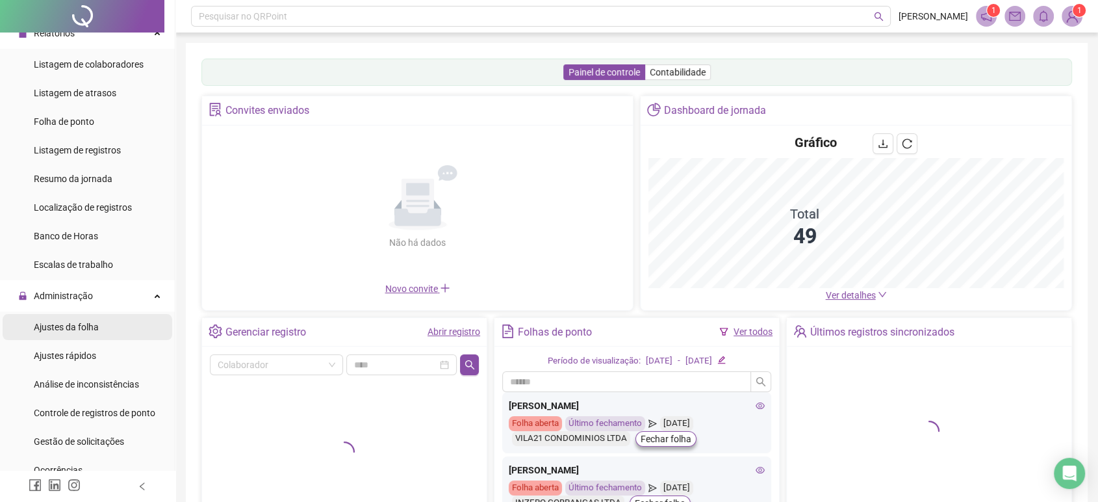
click at [101, 330] on li "Ajustes da folha" at bounding box center [88, 327] width 170 height 26
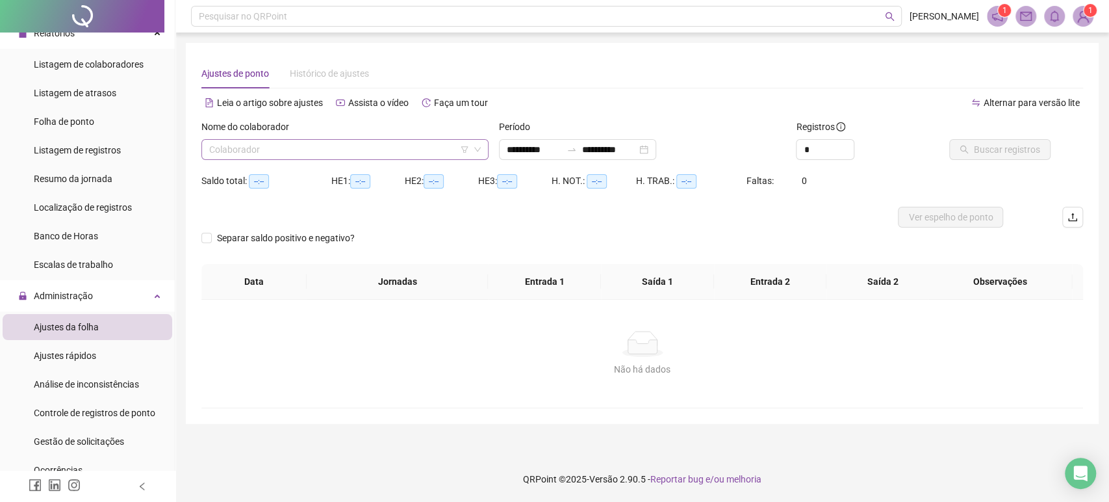
click at [305, 148] on input "search" at bounding box center [339, 149] width 260 height 19
type input "**********"
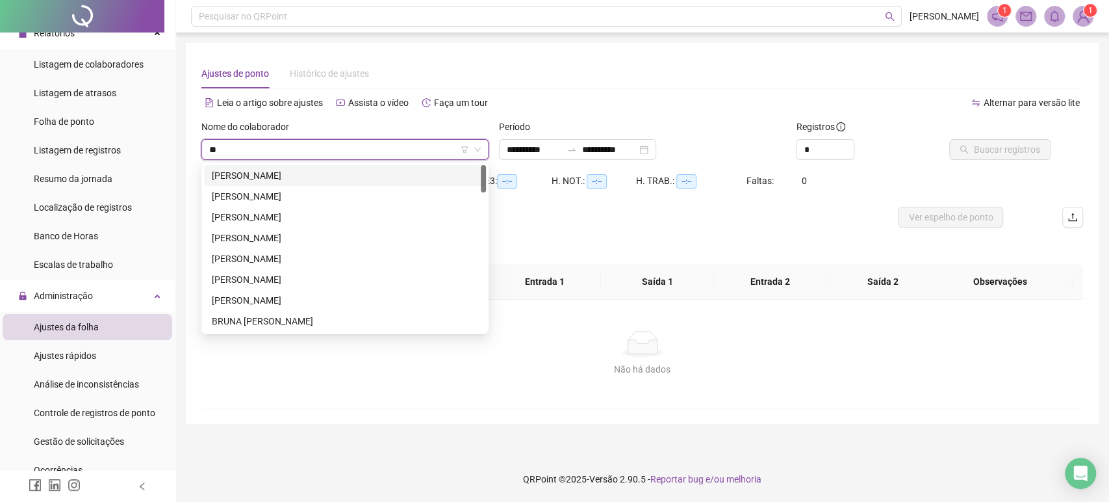
type input "***"
click at [300, 191] on div "ANA BEATRIZ SILVA VELOSO" at bounding box center [345, 196] width 266 height 14
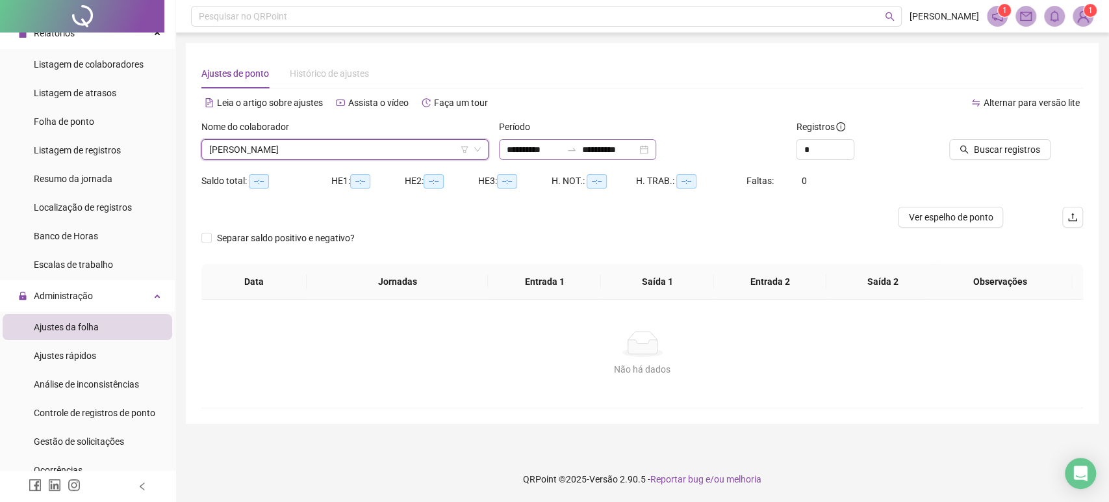
click at [582, 147] on div at bounding box center [571, 149] width 21 height 10
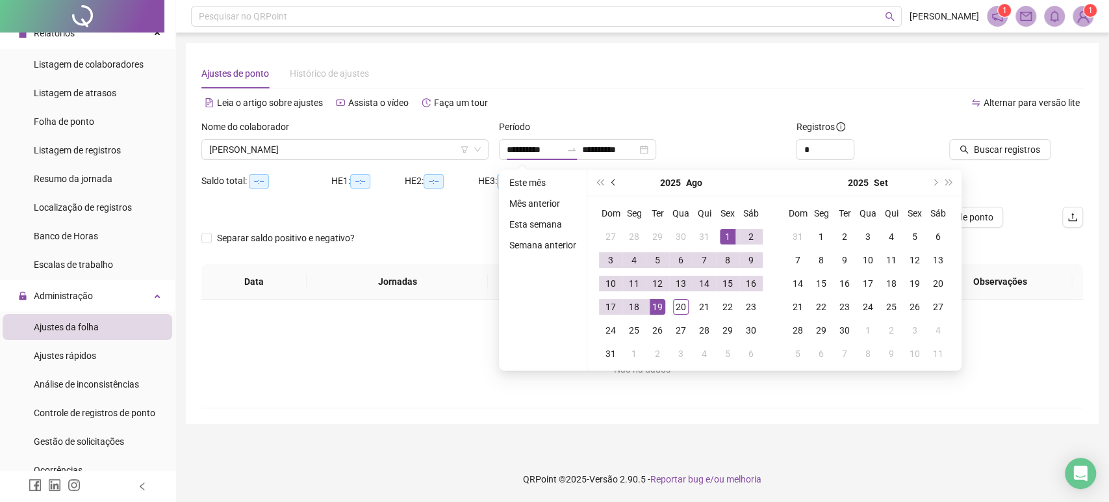
click at [611, 184] on span "prev-year" at bounding box center [614, 182] width 6 height 6
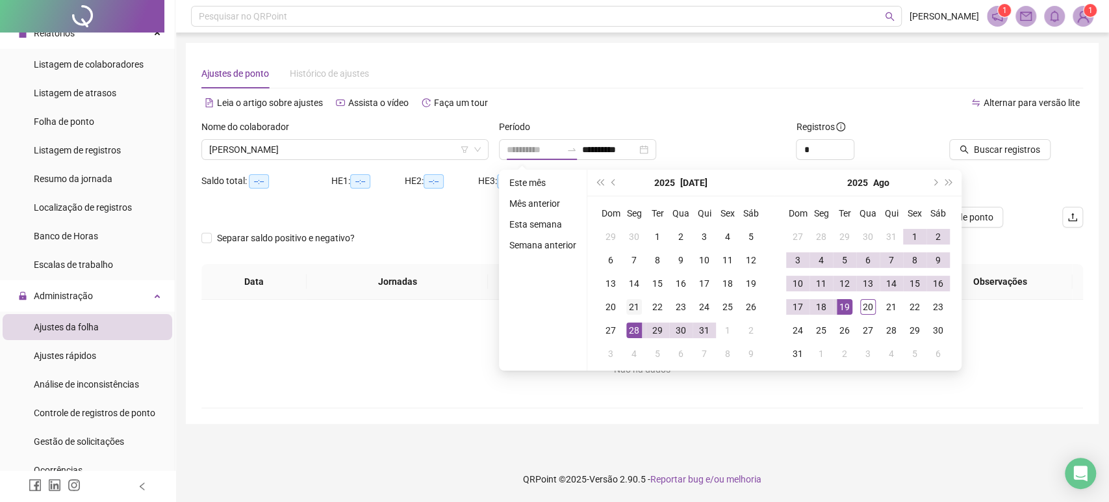
type input "**********"
click at [631, 310] on div "21" at bounding box center [634, 307] width 16 height 16
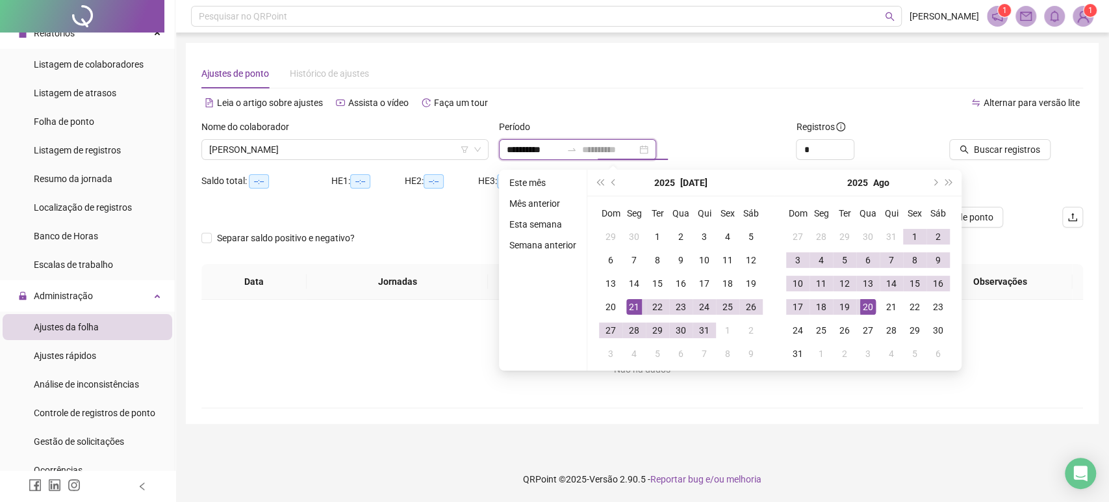
type input "**********"
click at [862, 302] on div "20" at bounding box center [868, 307] width 16 height 16
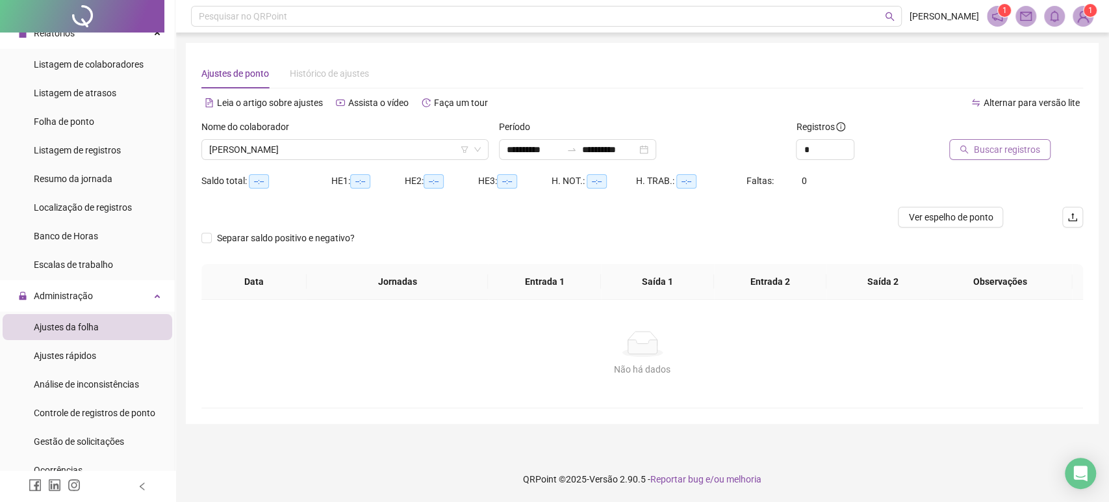
click at [998, 139] on button "Buscar registros" at bounding box center [999, 149] width 101 height 21
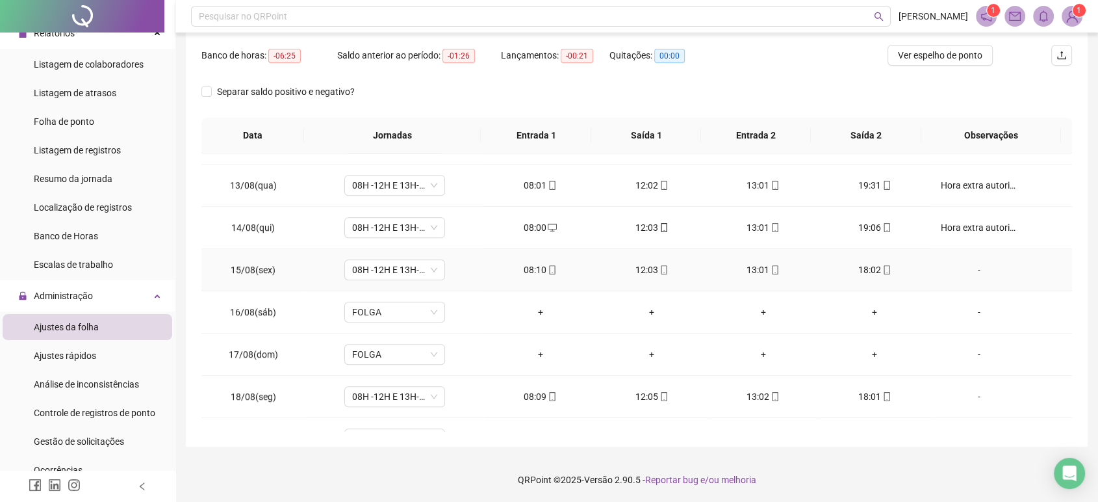
scroll to position [957, 0]
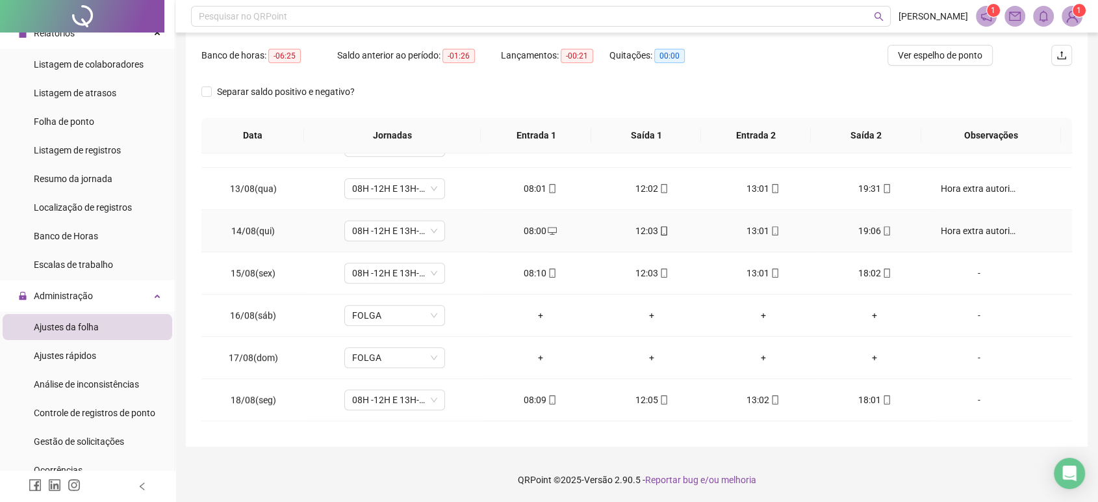
click at [984, 234] on div "Hora extra autorizada pelo Ralf." at bounding box center [979, 231] width 77 height 14
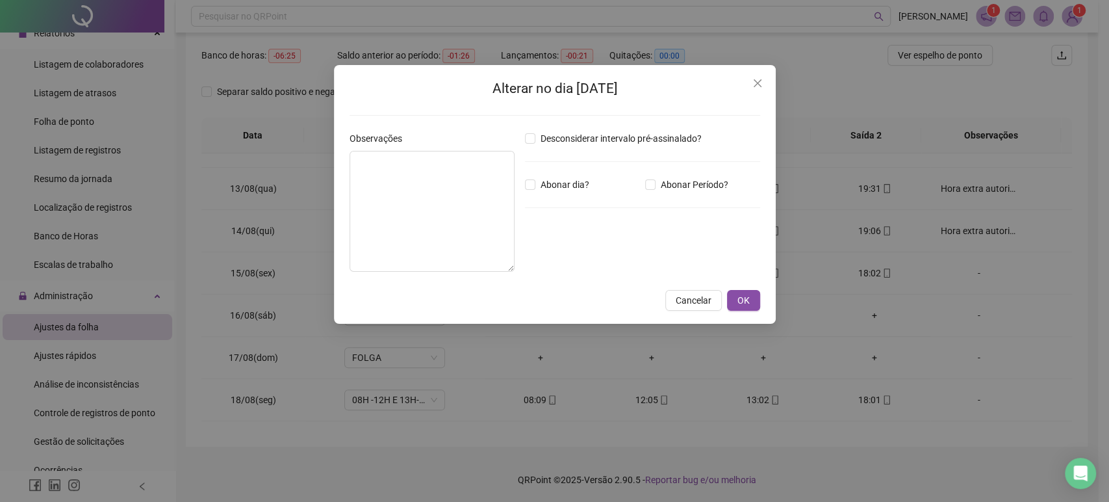
type textarea "**********"
drag, startPoint x: 504, startPoint y: 148, endPoint x: 459, endPoint y: 153, distance: 44.4
click at [455, 151] on div "**********" at bounding box center [432, 201] width 165 height 140
click at [465, 155] on textarea "**********" at bounding box center [432, 211] width 165 height 121
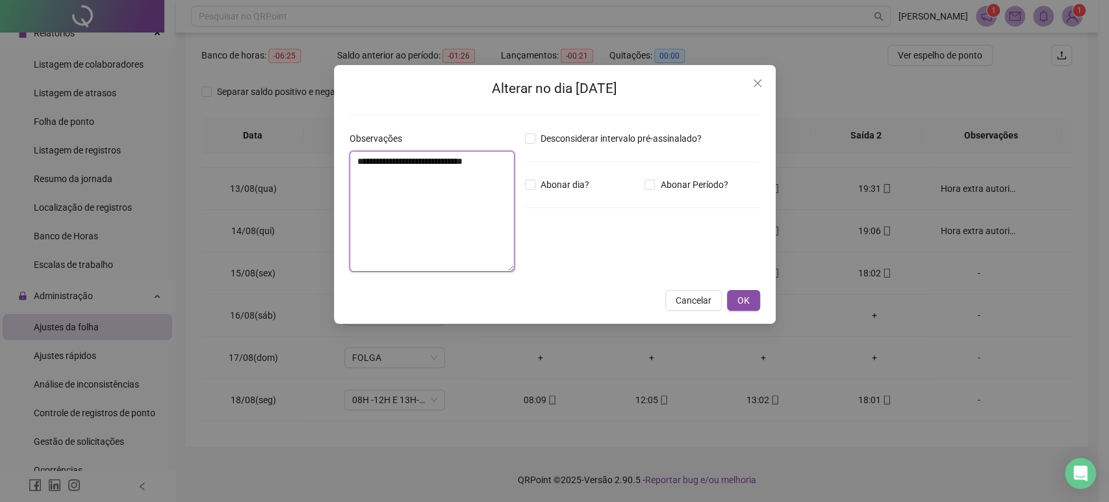
click at [465, 155] on textarea "**********" at bounding box center [432, 211] width 165 height 121
click at [738, 307] on button "OK" at bounding box center [743, 300] width 33 height 21
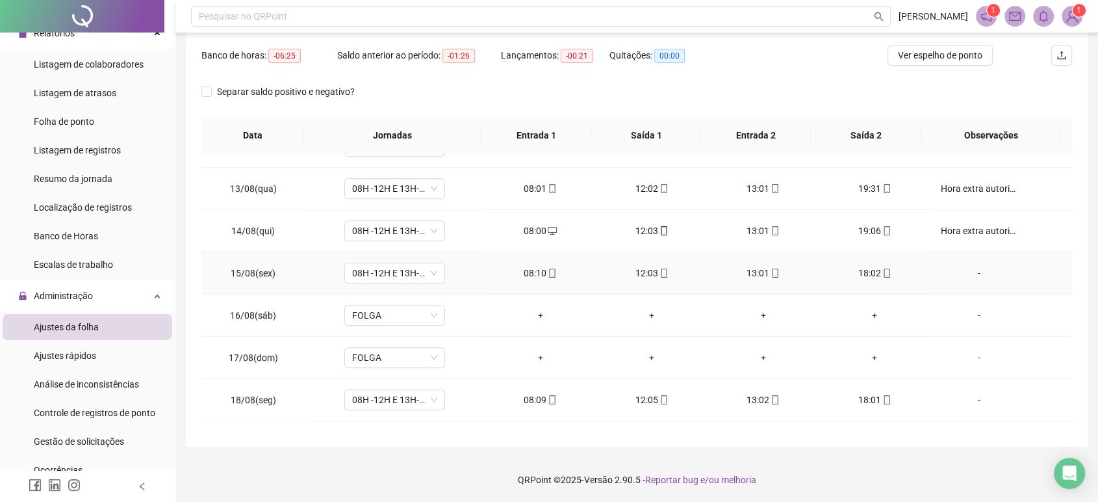
click at [970, 274] on div "-" at bounding box center [979, 273] width 77 height 14
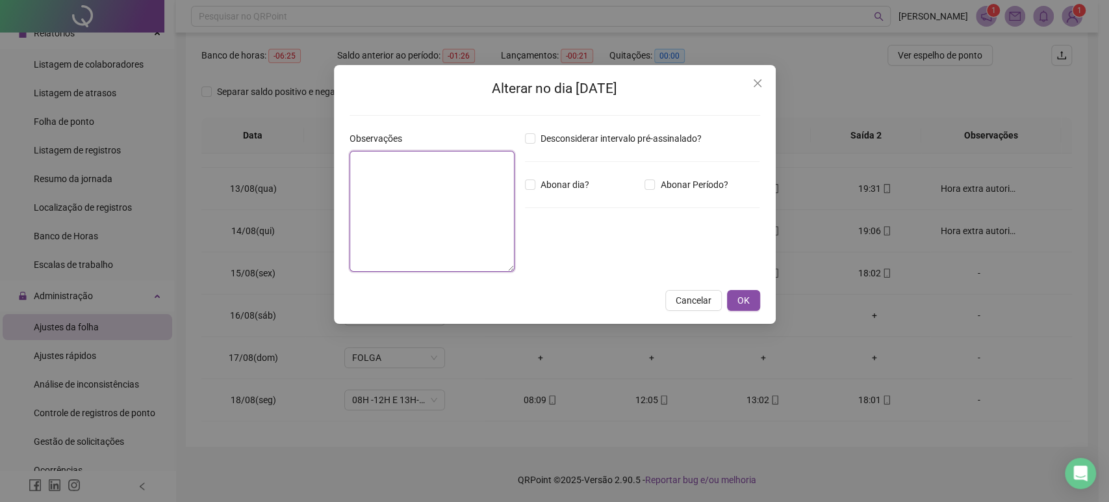
click at [362, 160] on textarea at bounding box center [432, 211] width 165 height 121
paste textarea "**********"
type textarea "**********"
click at [741, 300] on span "OK" at bounding box center [743, 300] width 12 height 14
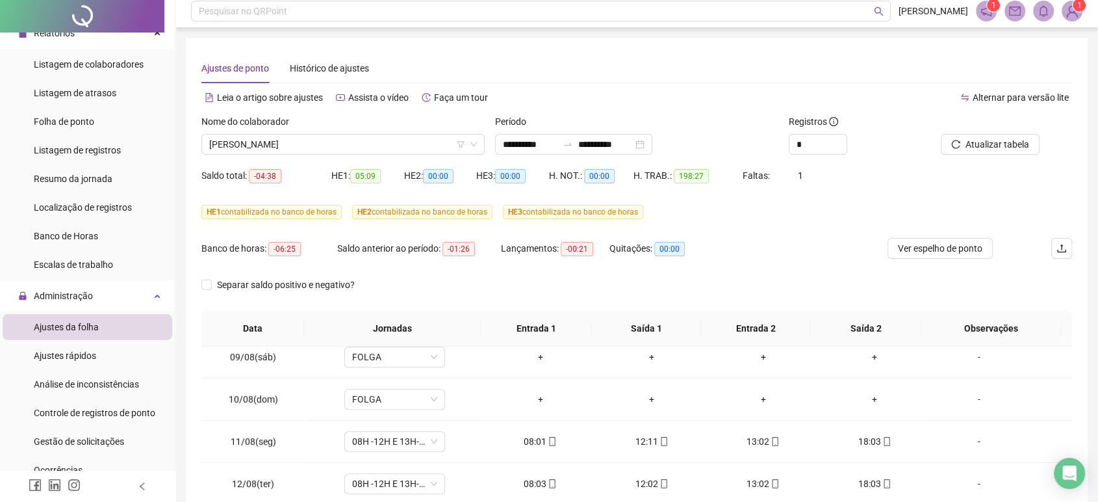
scroll to position [0, 0]
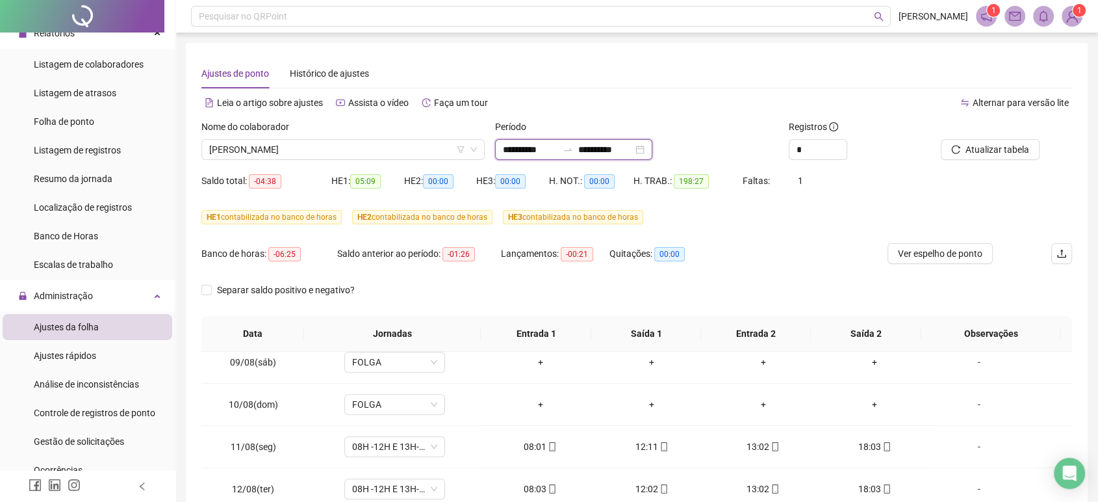
click at [608, 153] on input "**********" at bounding box center [605, 149] width 55 height 14
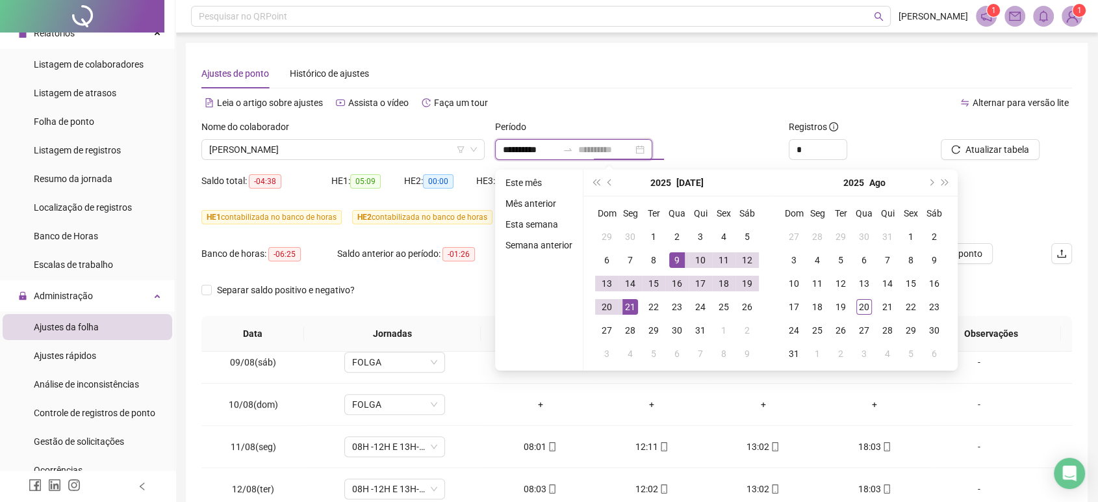
type input "**********"
click at [635, 307] on div "21" at bounding box center [630, 307] width 16 height 16
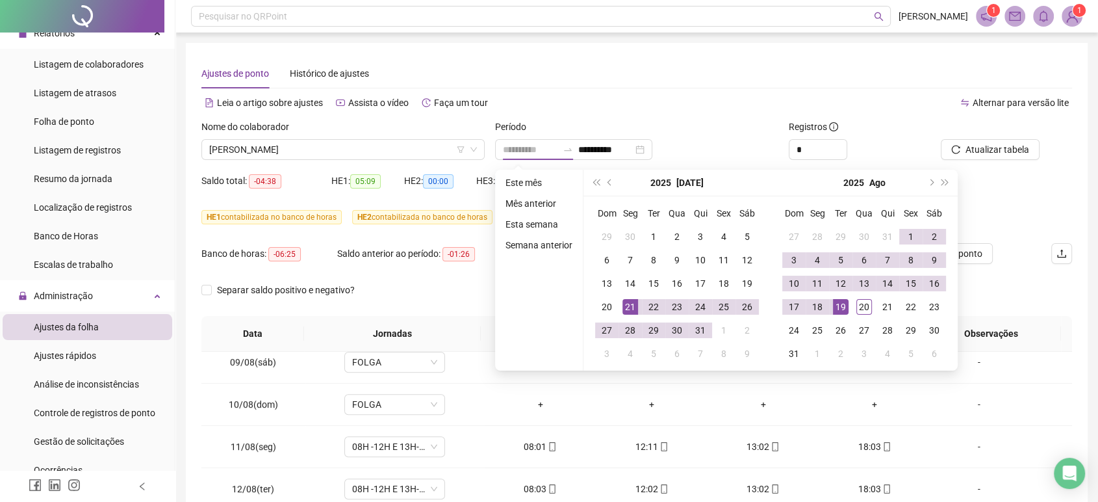
click at [843, 307] on div "19" at bounding box center [841, 307] width 16 height 16
type input "**********"
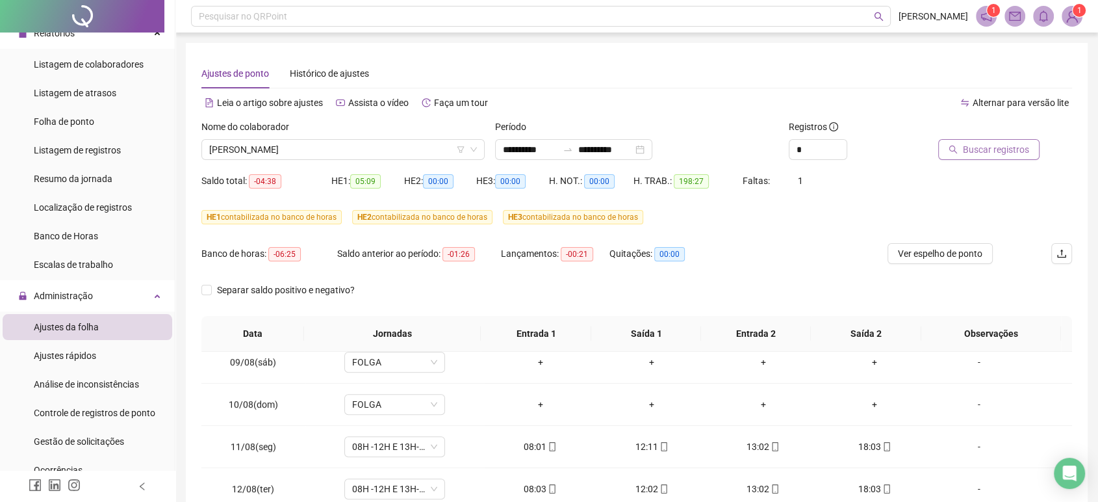
click at [1008, 152] on span "Buscar registros" at bounding box center [996, 149] width 66 height 14
click at [969, 254] on span "Ver espelho de ponto" at bounding box center [940, 253] width 84 height 14
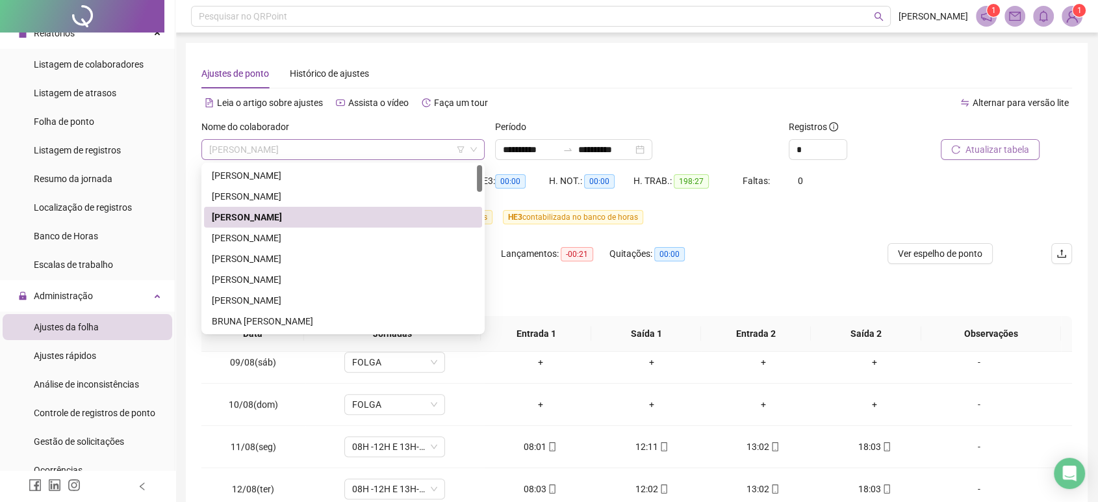
click at [413, 149] on span "ANA BEATRIZ SILVA VELOSO" at bounding box center [343, 149] width 268 height 19
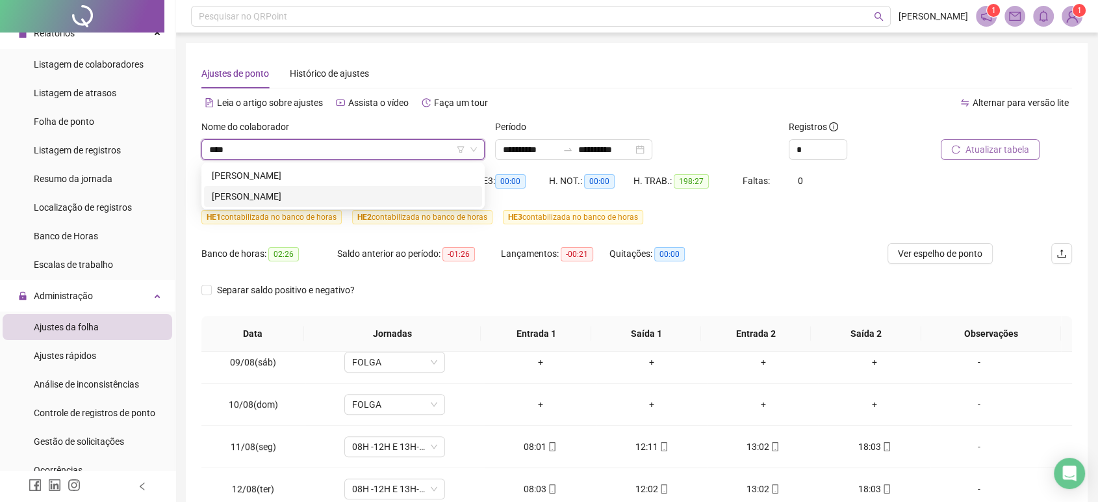
type input "****"
click at [368, 211] on span "HE 2 contabilizada no banco de horas" at bounding box center [422, 217] width 140 height 14
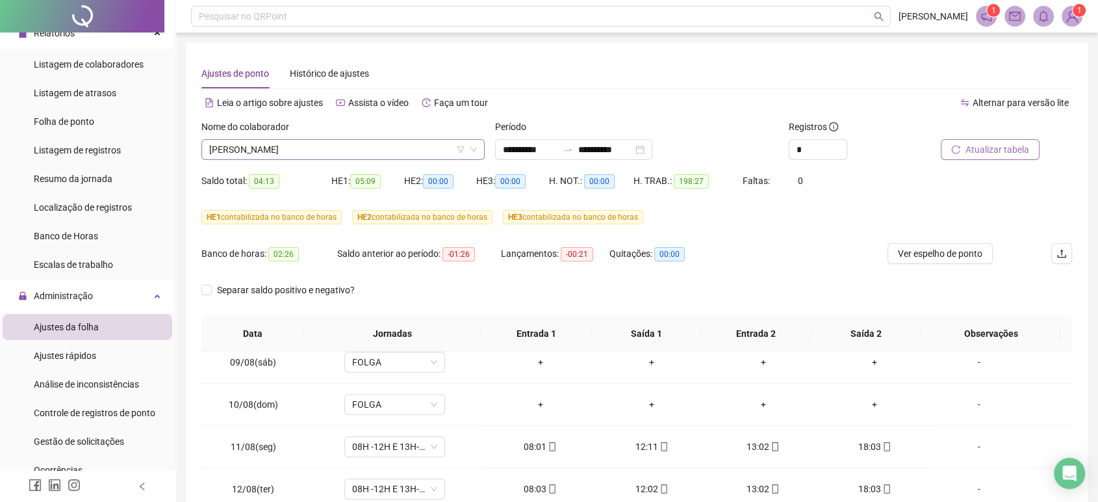
click at [379, 150] on span "ANA BEATRIZ SILVA VELOSO" at bounding box center [343, 149] width 268 height 19
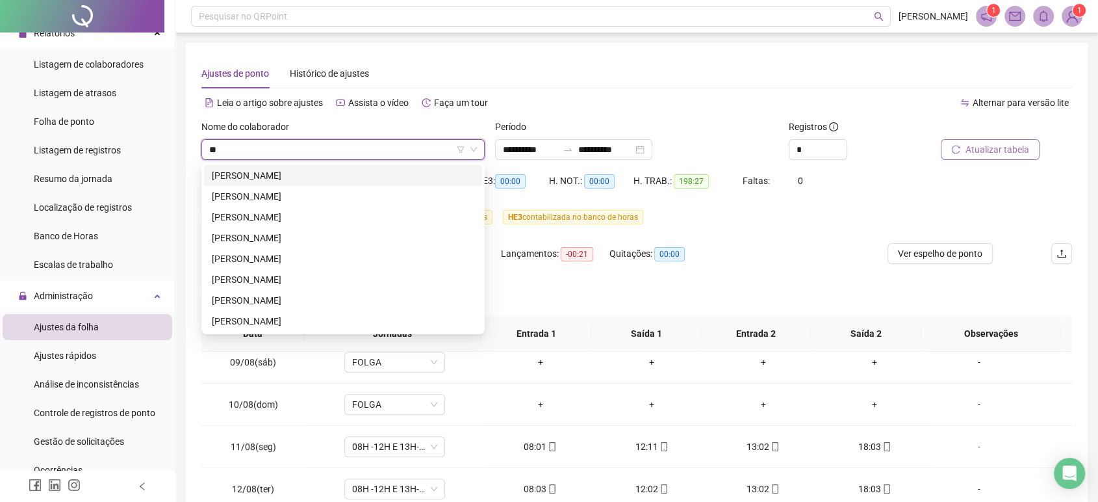
type input "***"
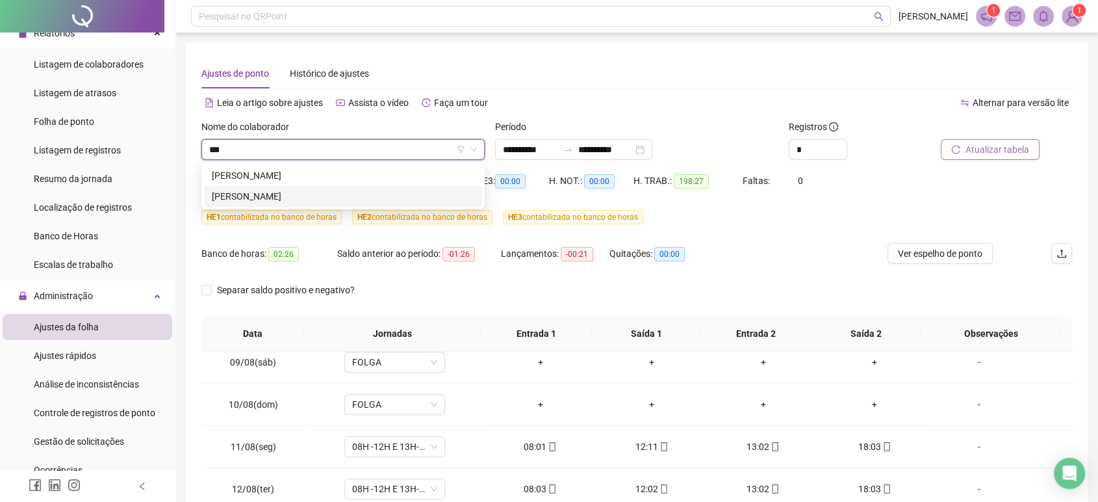
click at [369, 197] on div "TATIANE APARECIDA ALVES DOS SANTOS" at bounding box center [343, 196] width 262 height 14
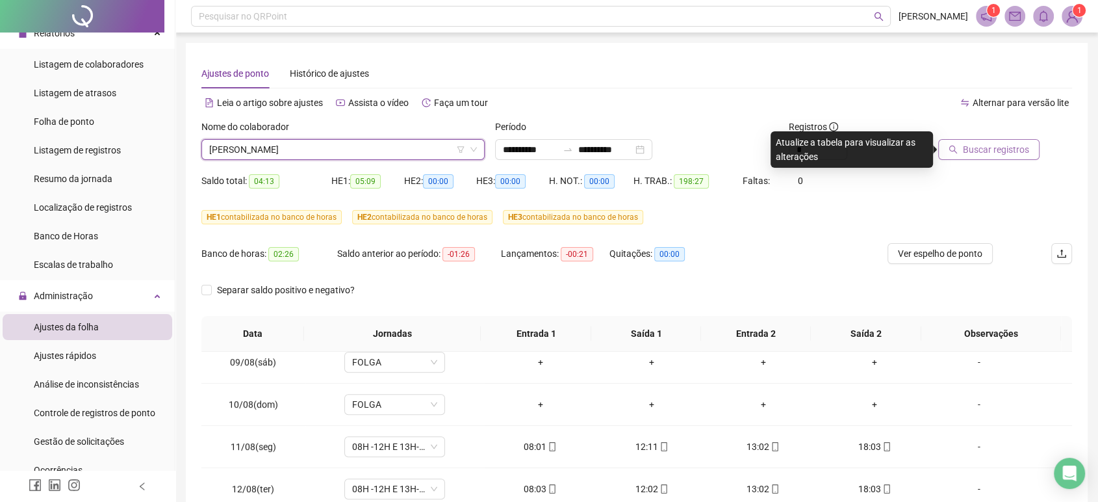
click at [1010, 149] on span "Buscar registros" at bounding box center [996, 149] width 66 height 14
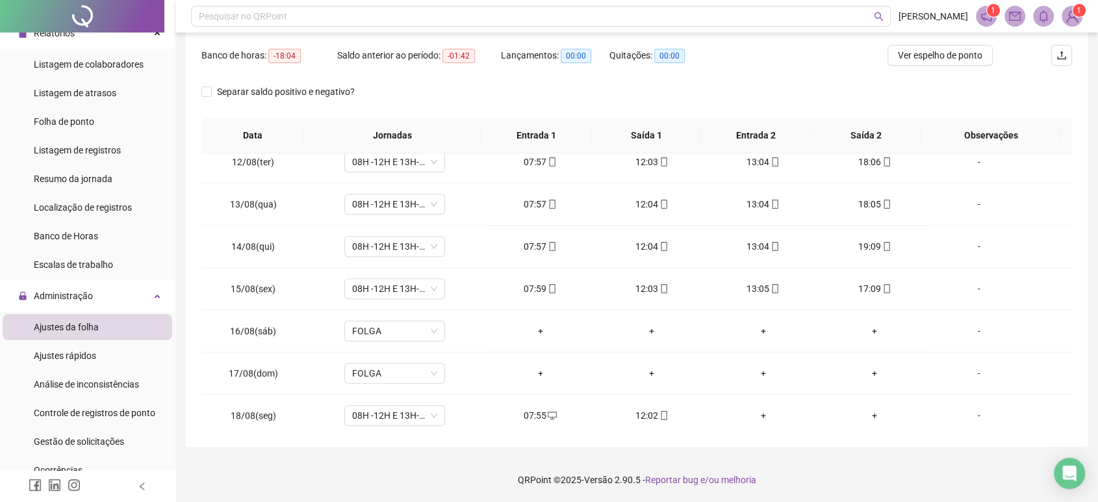
scroll to position [988, 0]
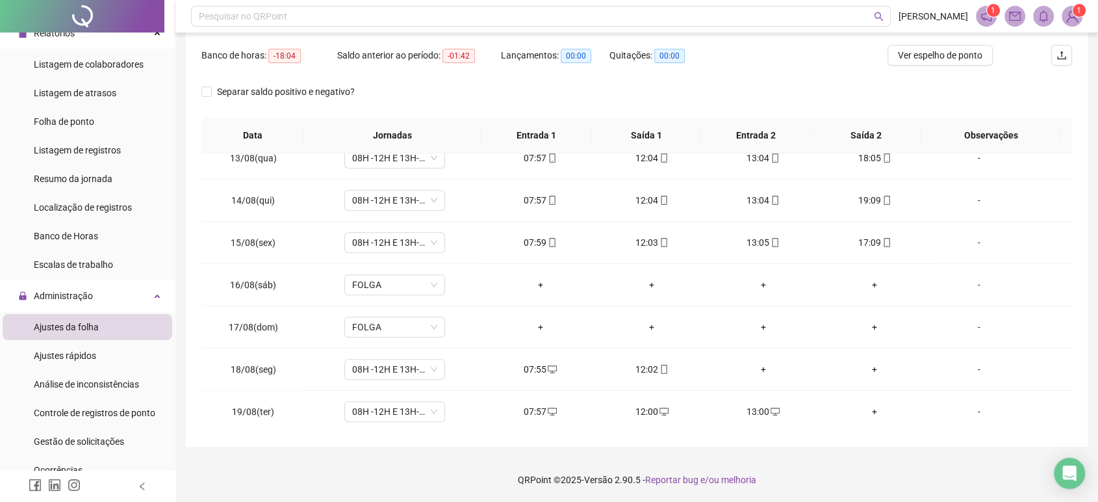
click at [106, 11] on div at bounding box center [82, 16] width 164 height 32
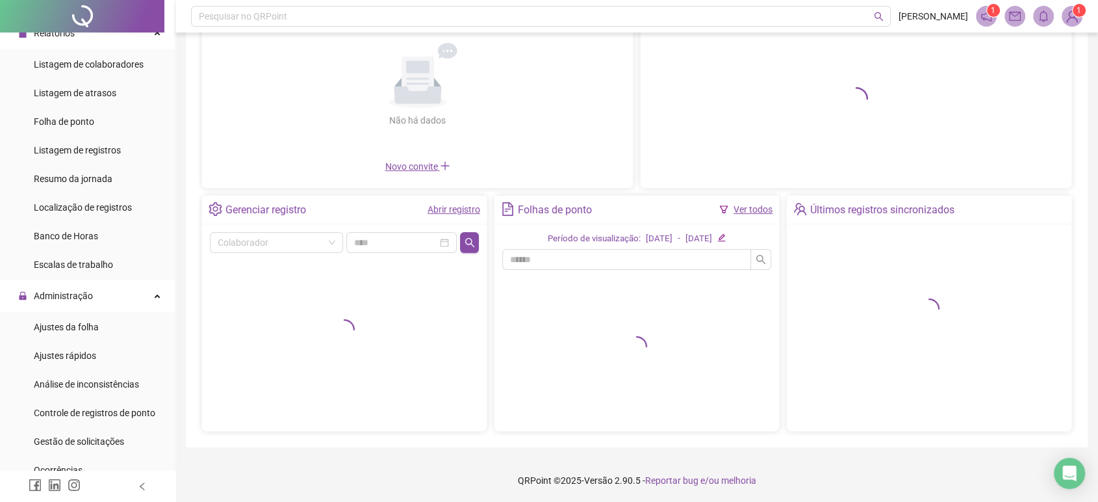
scroll to position [123, 0]
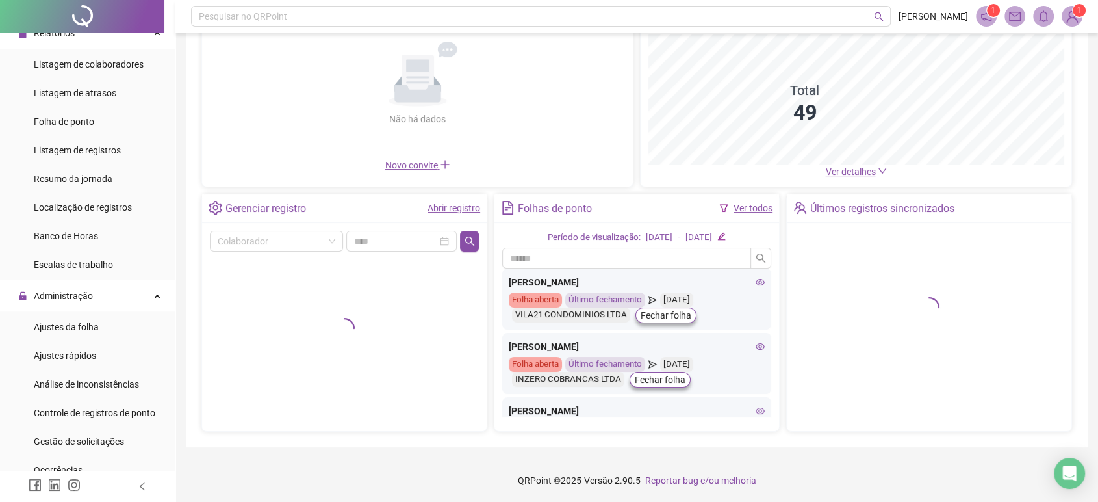
click at [1096, 184] on div "Pesquisar no QRPoint LORRANY FERREIRA 1 1 Painel de controle Contabilidade Conv…" at bounding box center [636, 190] width 923 height 626
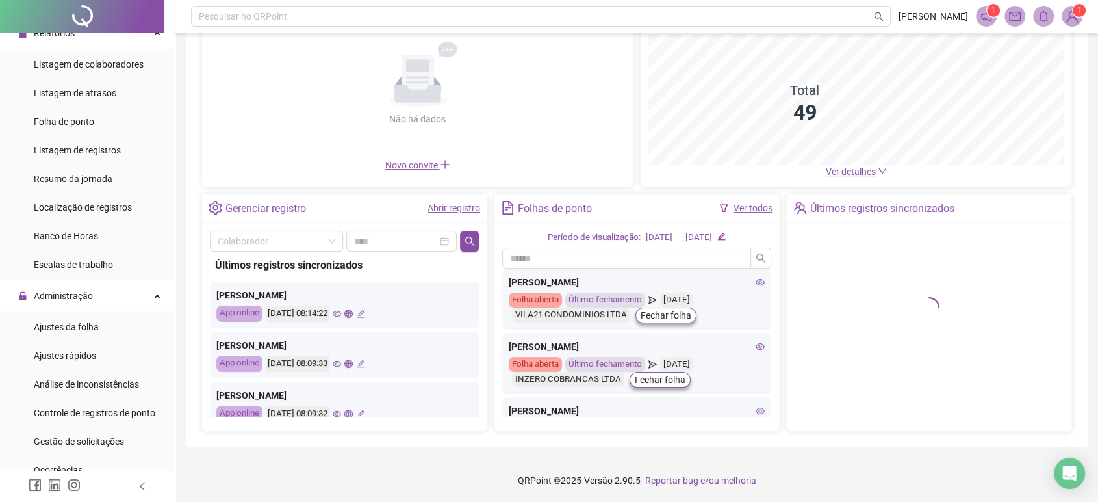
click at [341, 316] on icon "eye" at bounding box center [337, 313] width 8 height 8
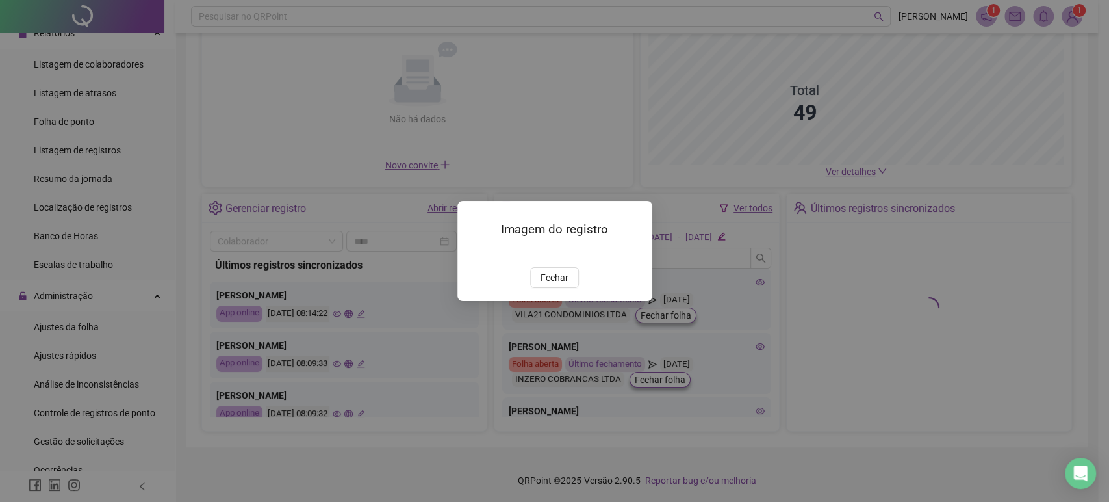
click at [541, 285] on span "Fechar" at bounding box center [555, 277] width 28 height 14
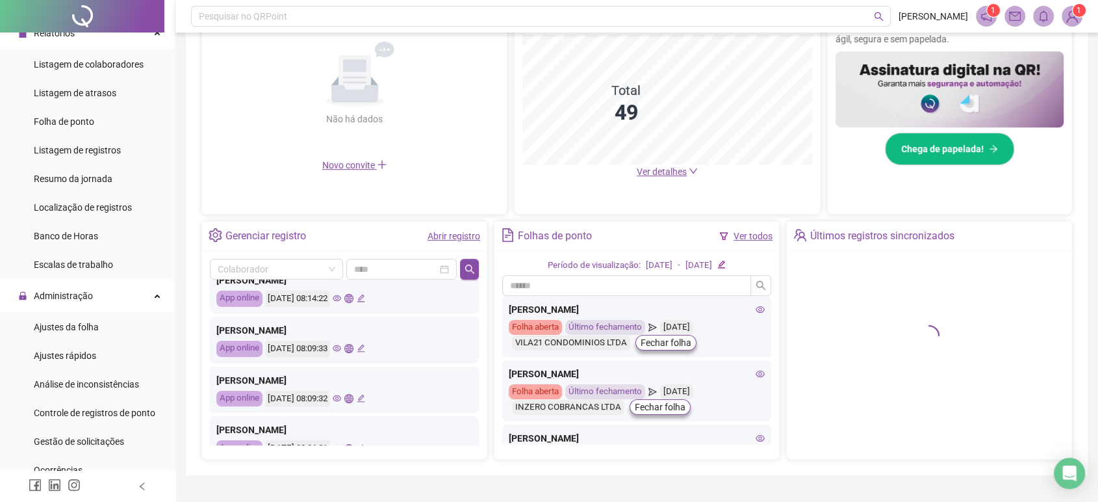
scroll to position [72, 0]
